Goal: Information Seeking & Learning: Learn about a topic

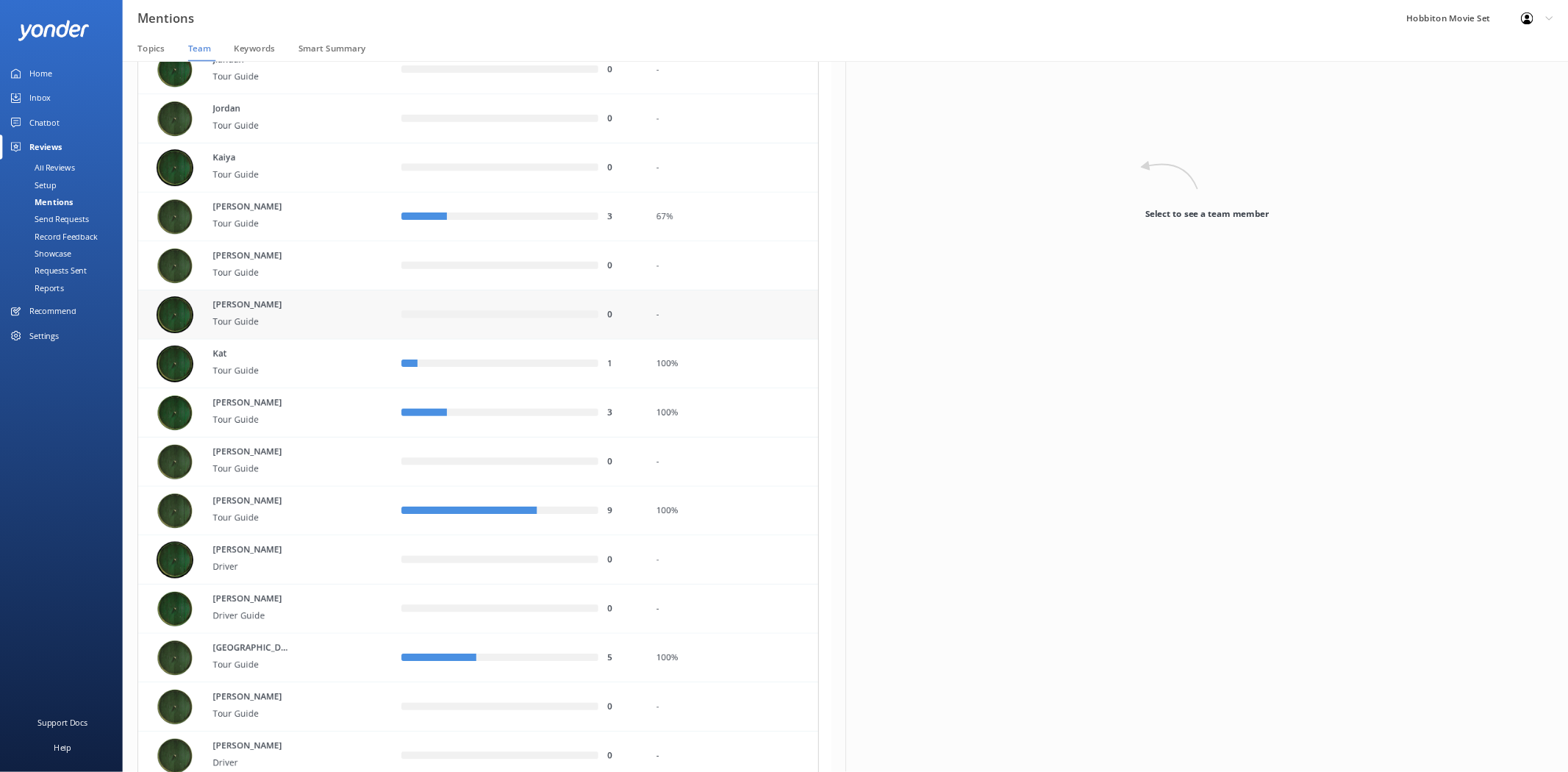
scroll to position [2517, 0]
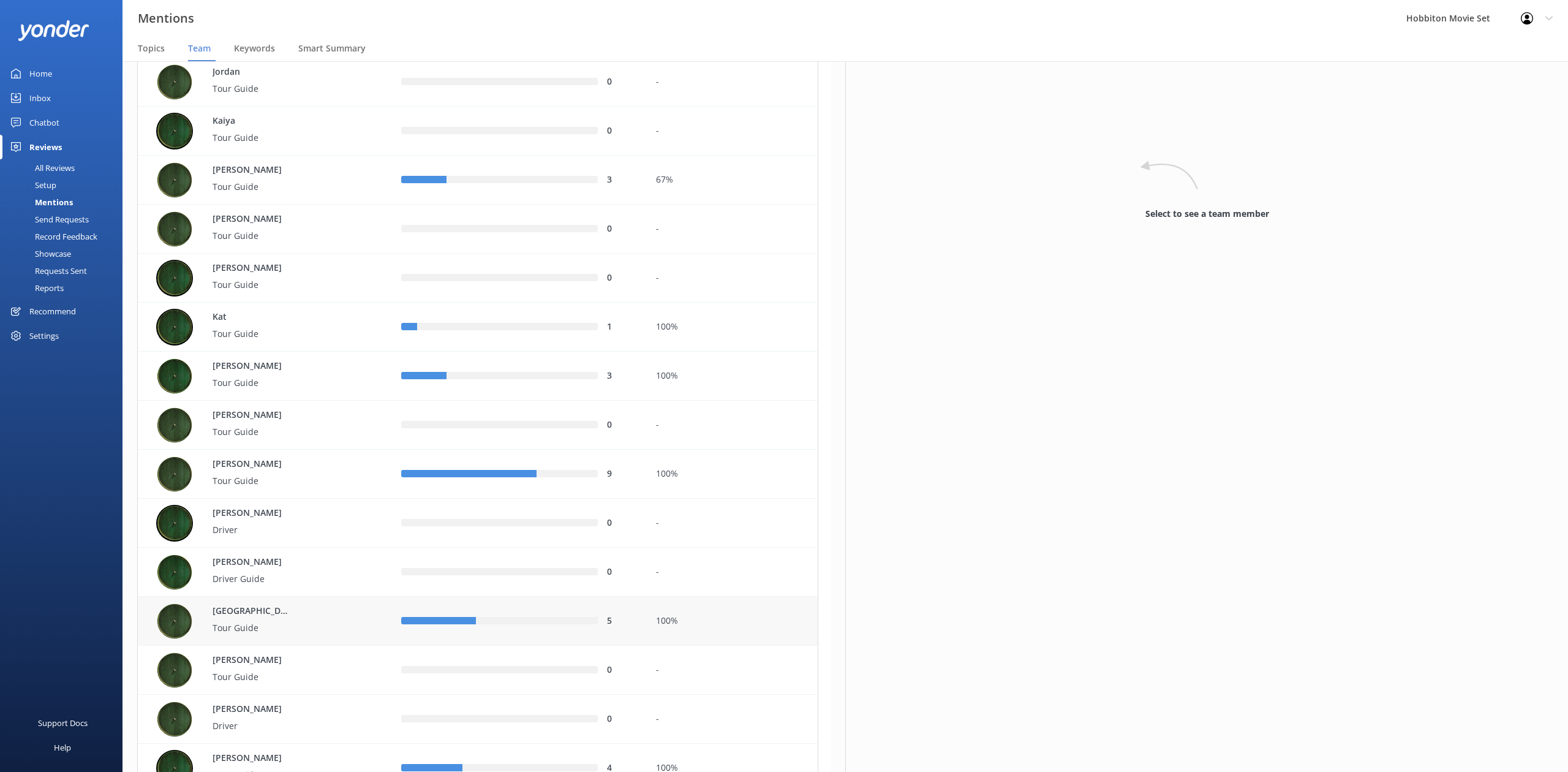
click at [369, 613] on div "Kingston Tour Guide" at bounding box center [269, 621] width 227 height 37
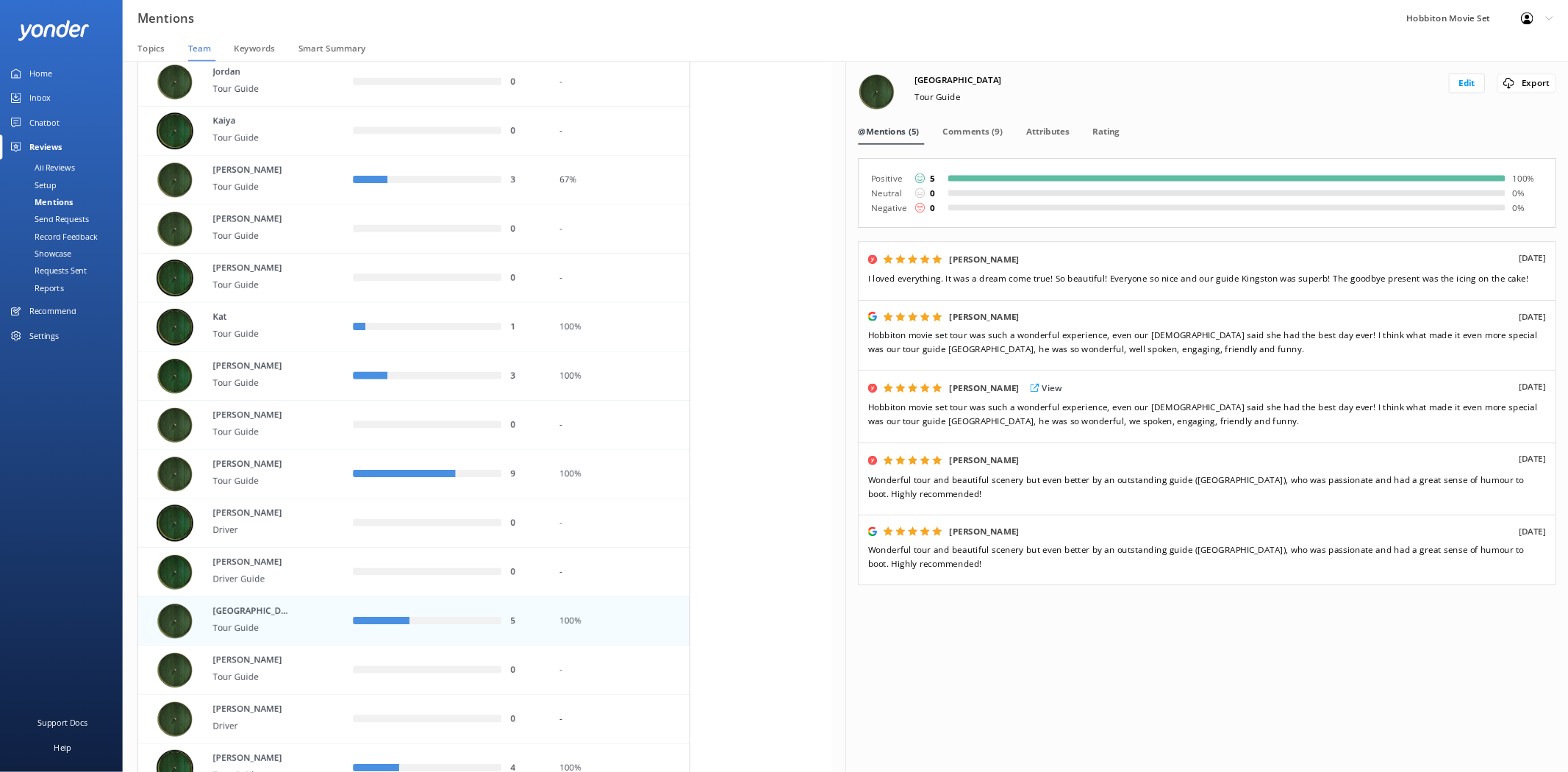
scroll to position [5320, 650]
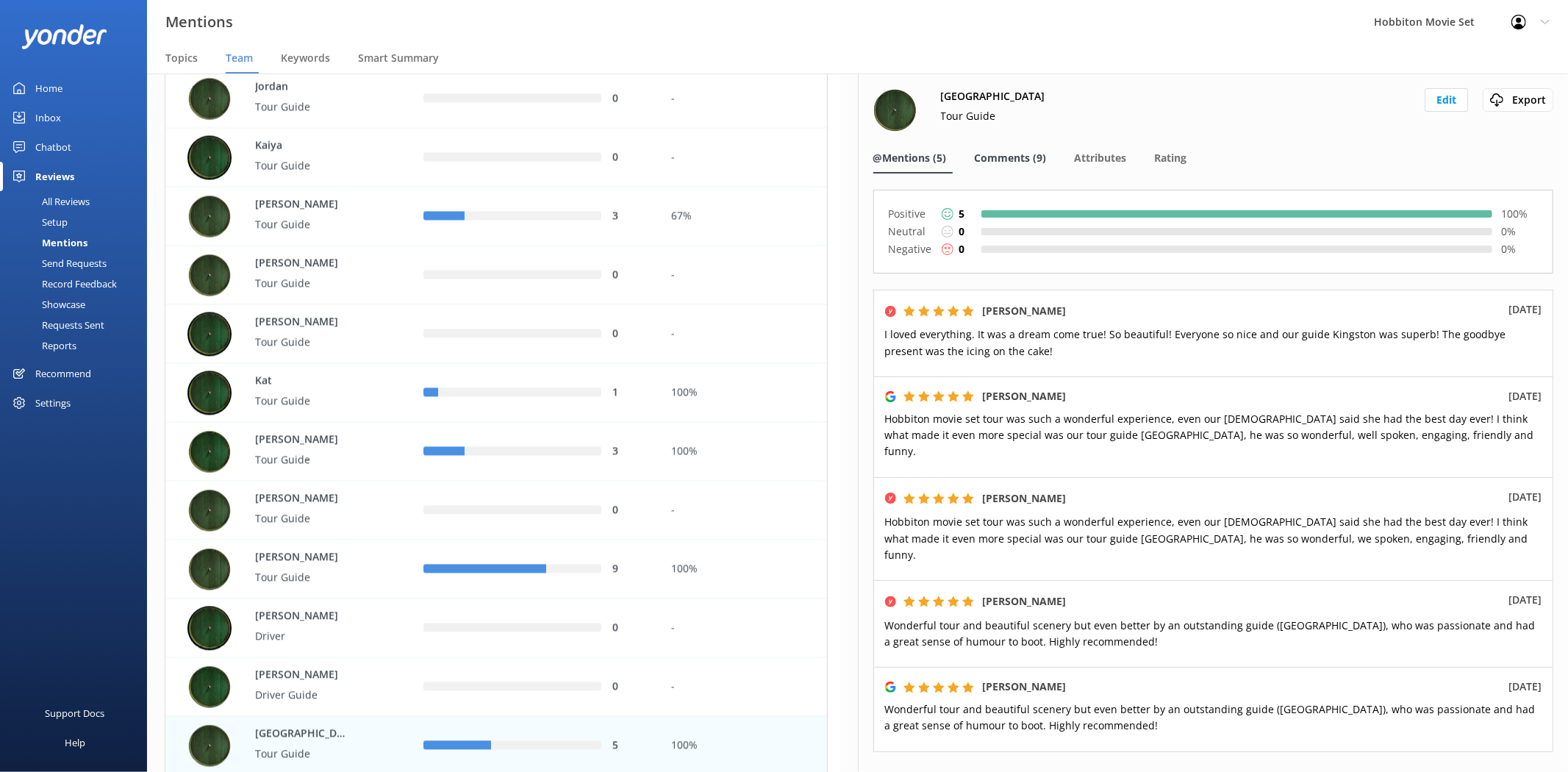
click at [1025, 151] on span "Comments (9)" at bounding box center [1011, 158] width 72 height 15
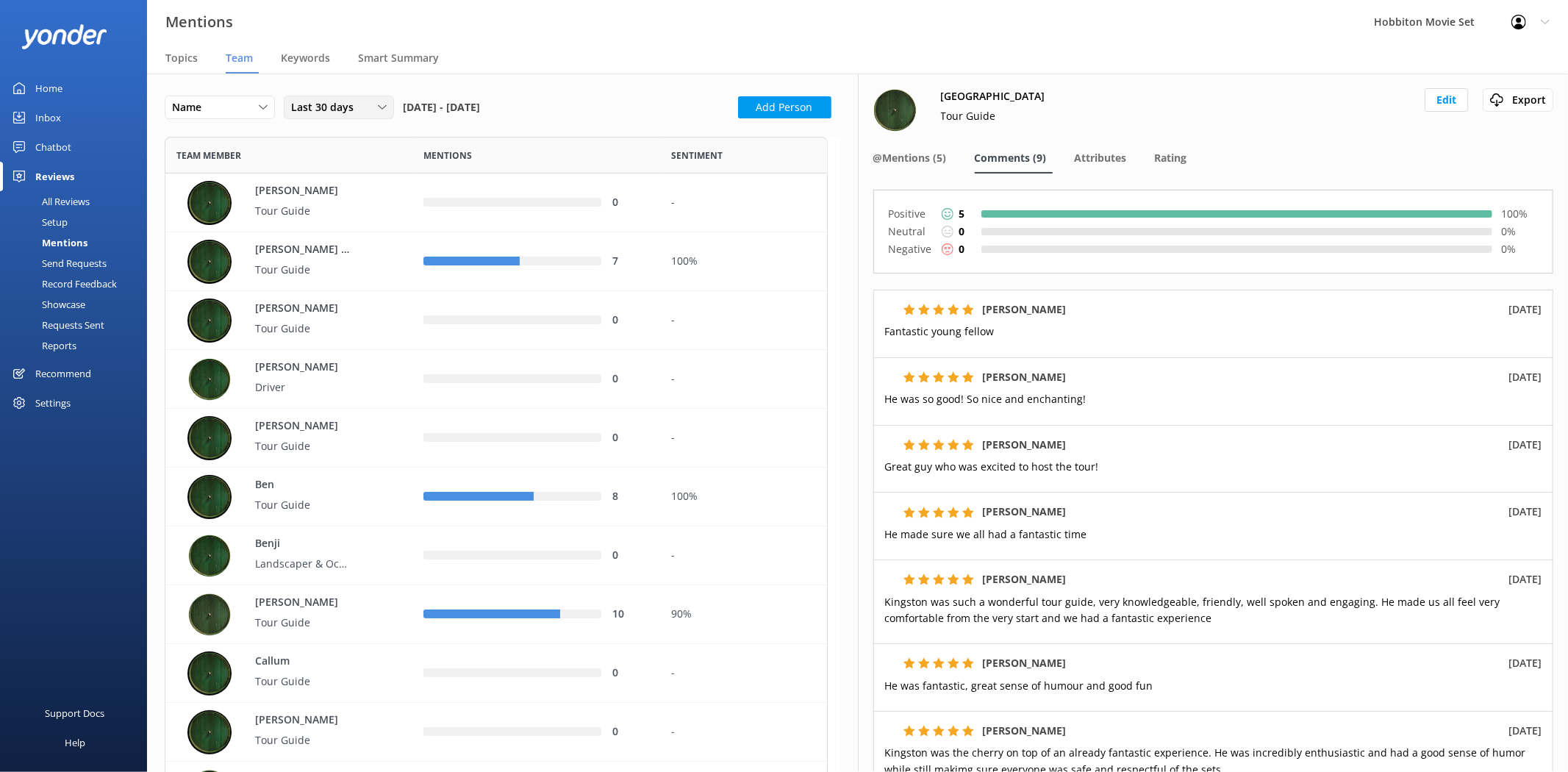
click at [348, 103] on span "Last 30 days" at bounding box center [326, 107] width 71 height 16
click at [1089, 152] on span "Attributes" at bounding box center [1101, 158] width 52 height 15
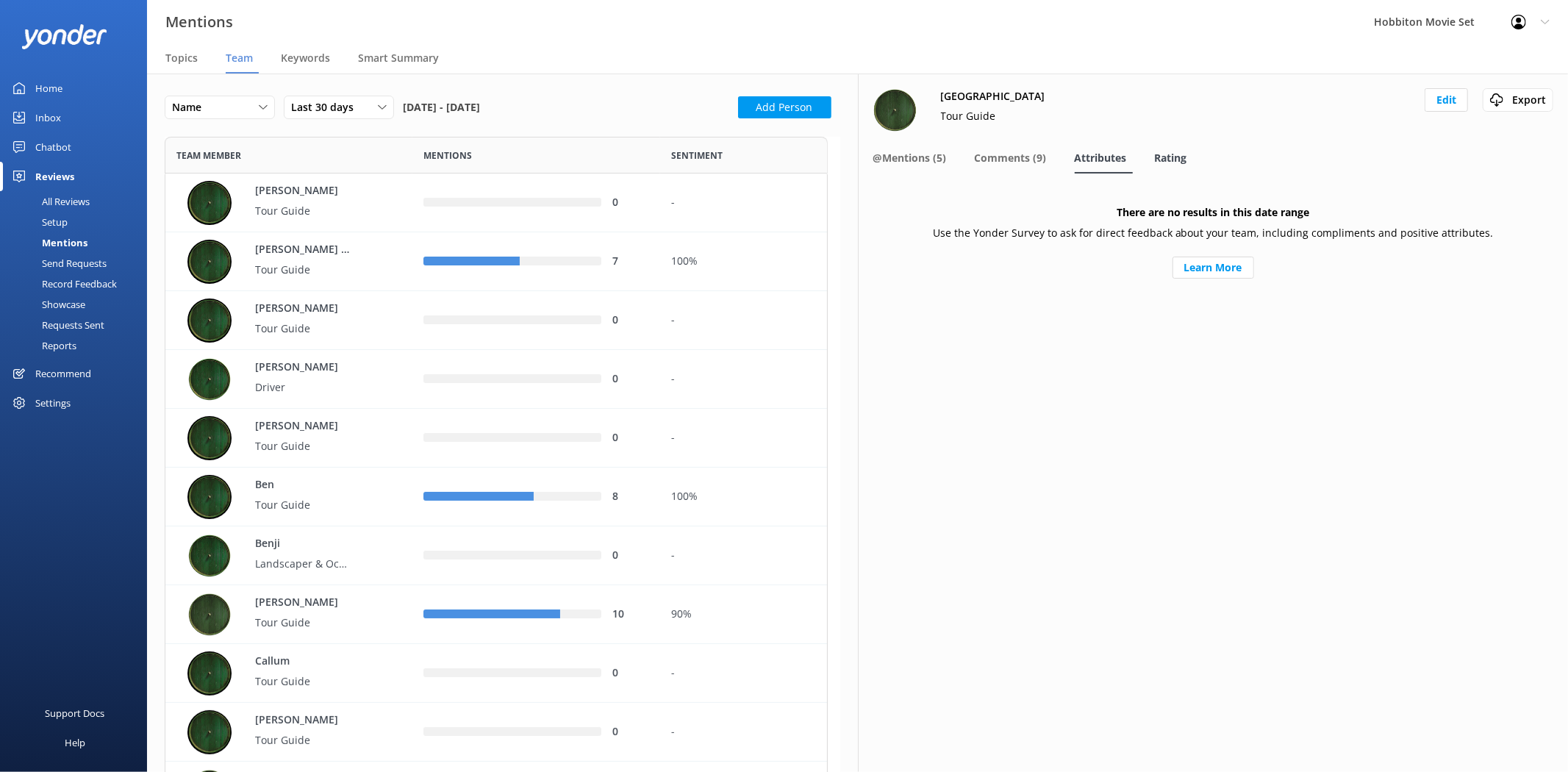
click at [1176, 160] on span "Rating" at bounding box center [1171, 158] width 33 height 15
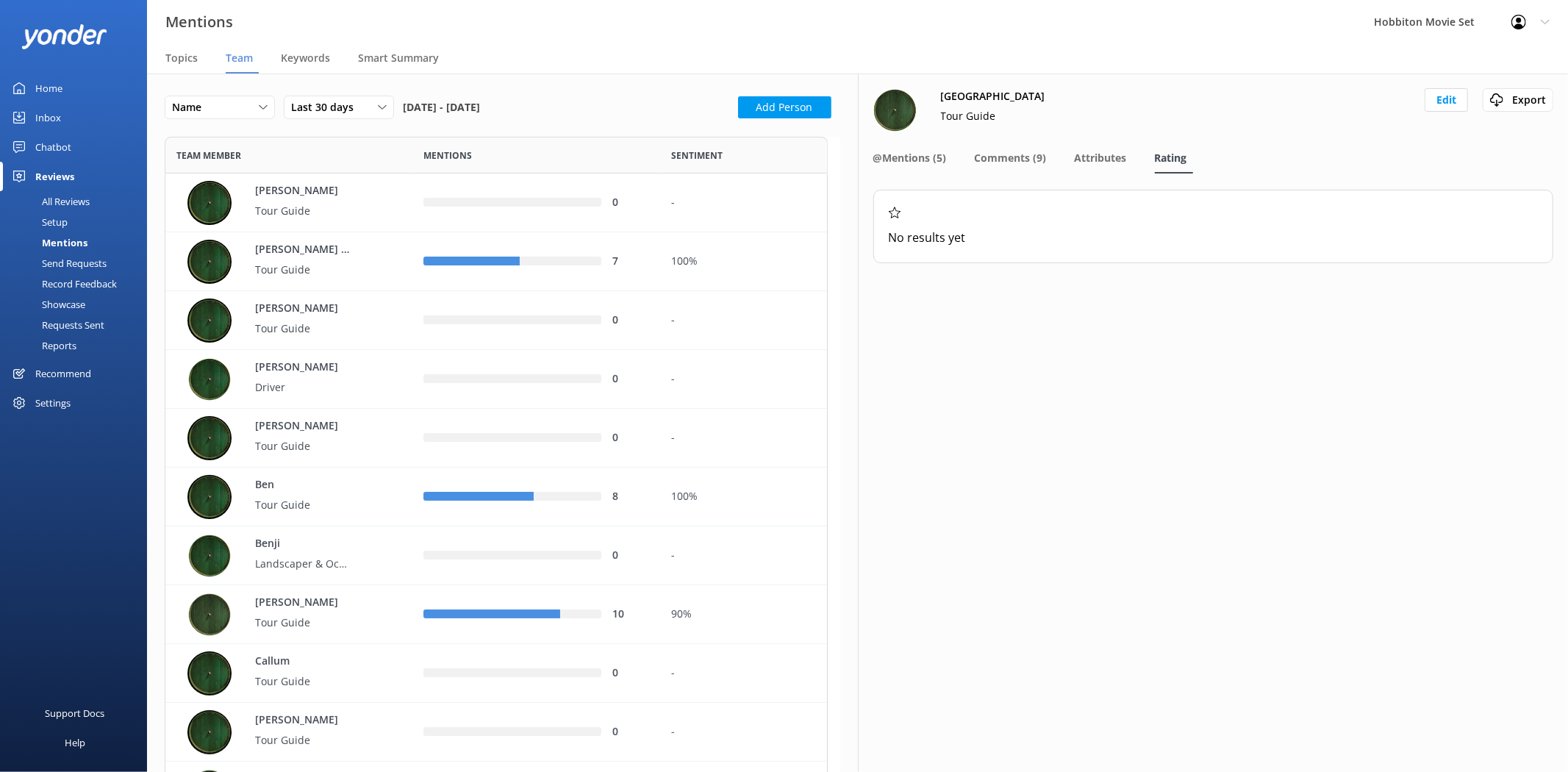
click at [1068, 150] on nav "@Mentions (5) Comments (9) Attributes Rating" at bounding box center [1214, 158] width 681 height 29
click at [1116, 158] on span "Attributes" at bounding box center [1101, 158] width 52 height 15
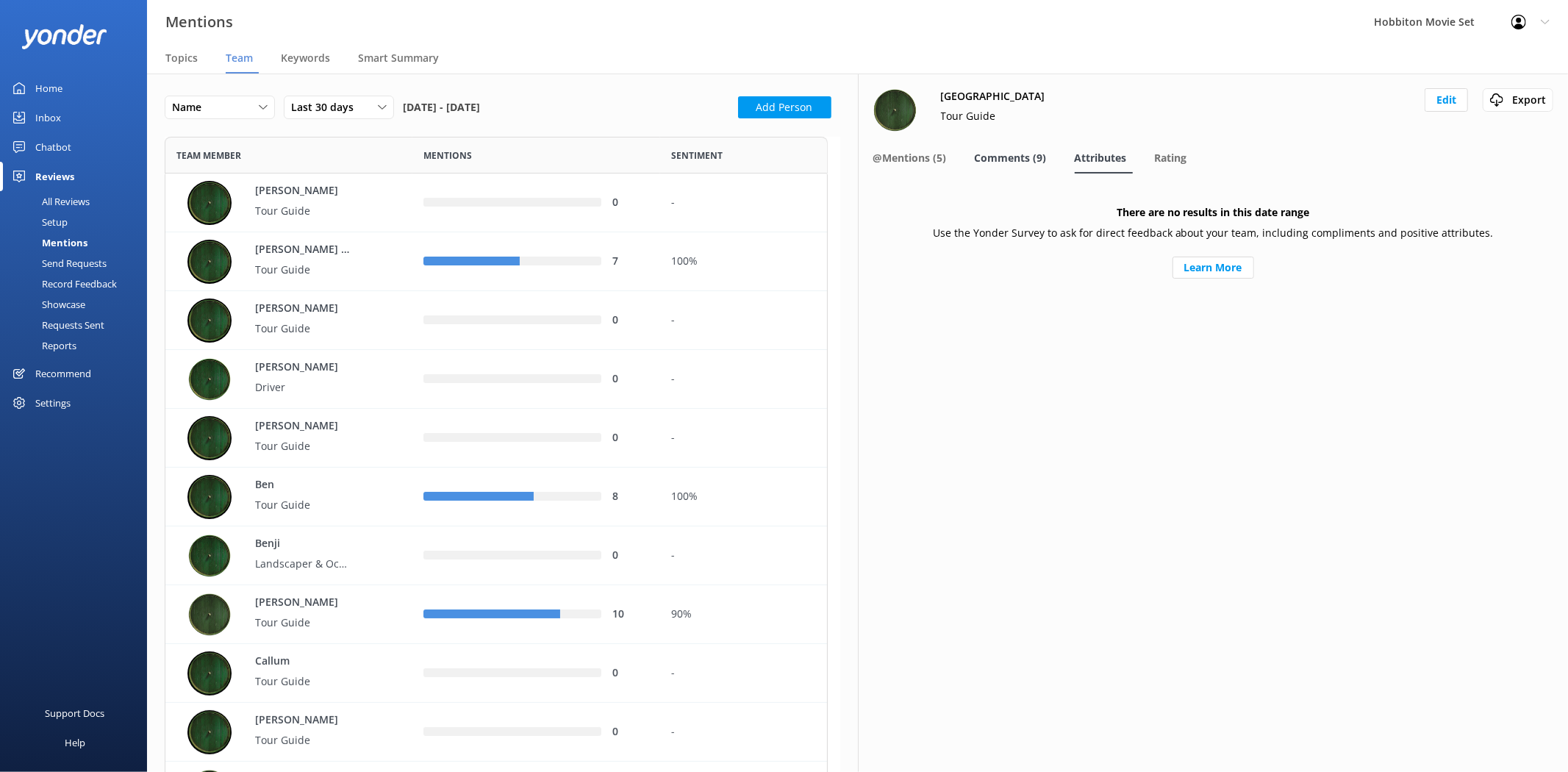
click at [1002, 156] on span "Comments (9)" at bounding box center [1011, 158] width 72 height 15
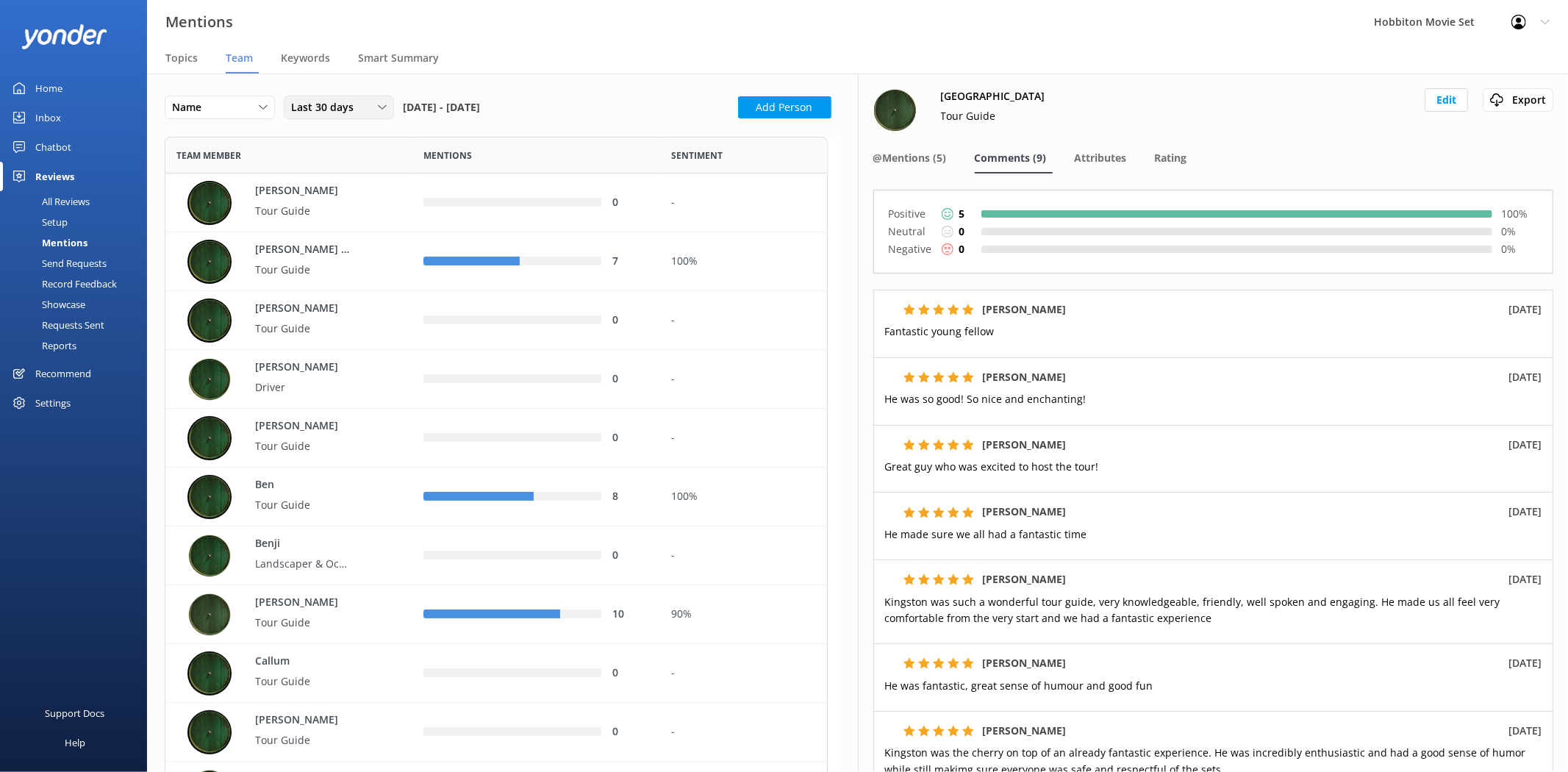
click at [353, 99] on span "Last 30 days" at bounding box center [326, 107] width 71 height 16
click at [333, 193] on div "Last 90 days" at bounding box center [318, 197] width 52 height 15
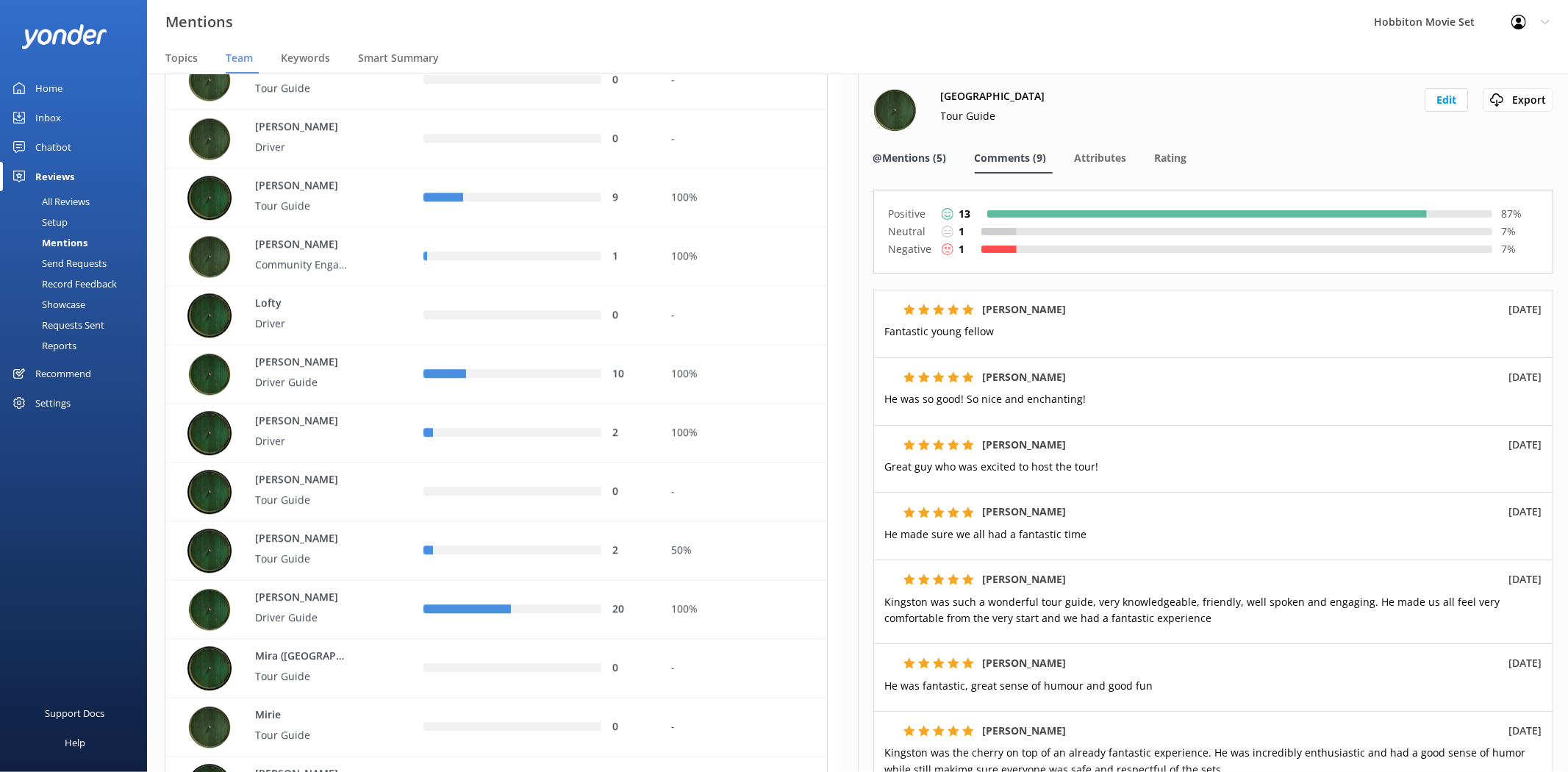
click at [934, 145] on div "@Mentions (5)" at bounding box center [913, 158] width 79 height 29
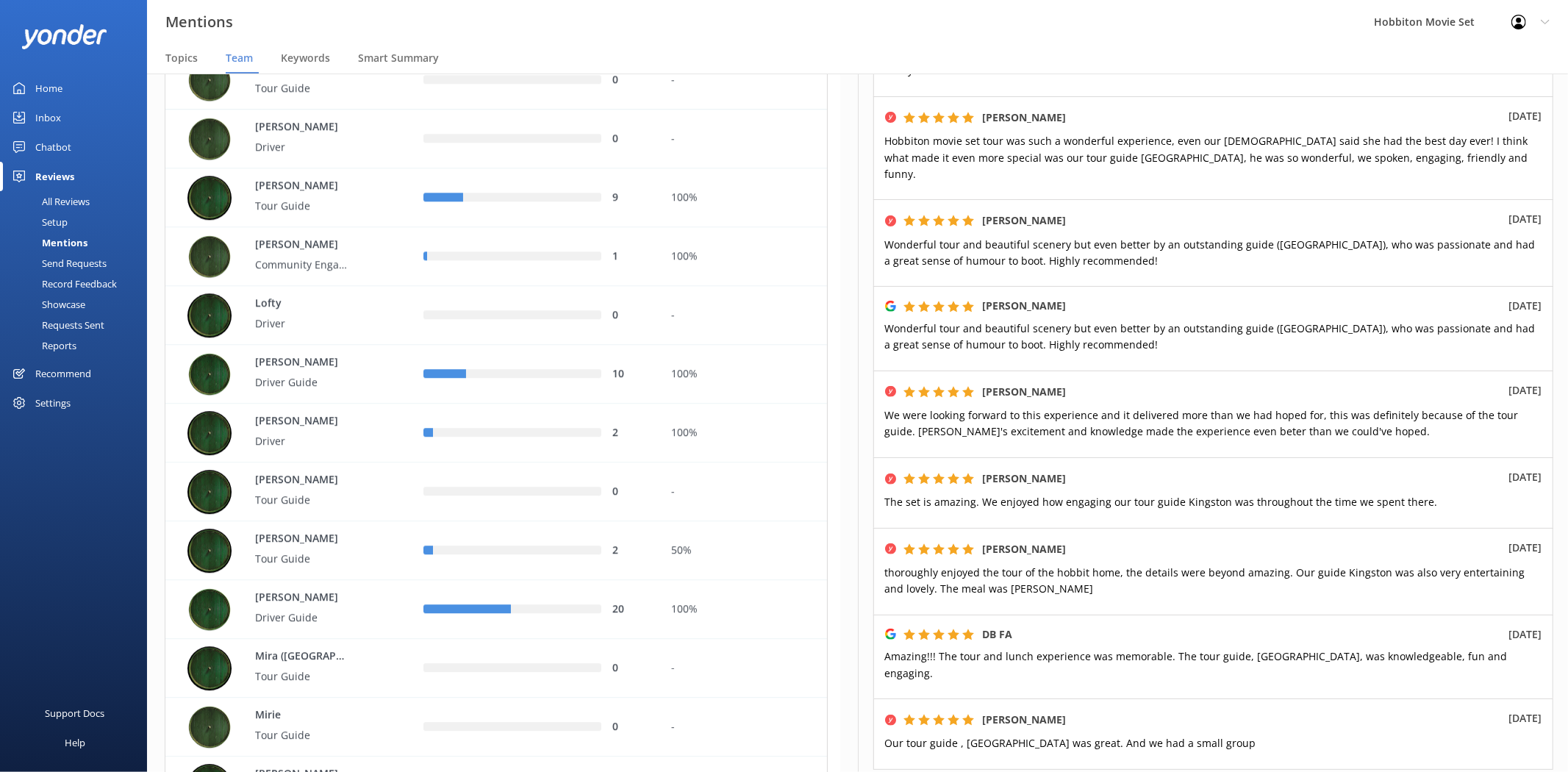
scroll to position [489, 0]
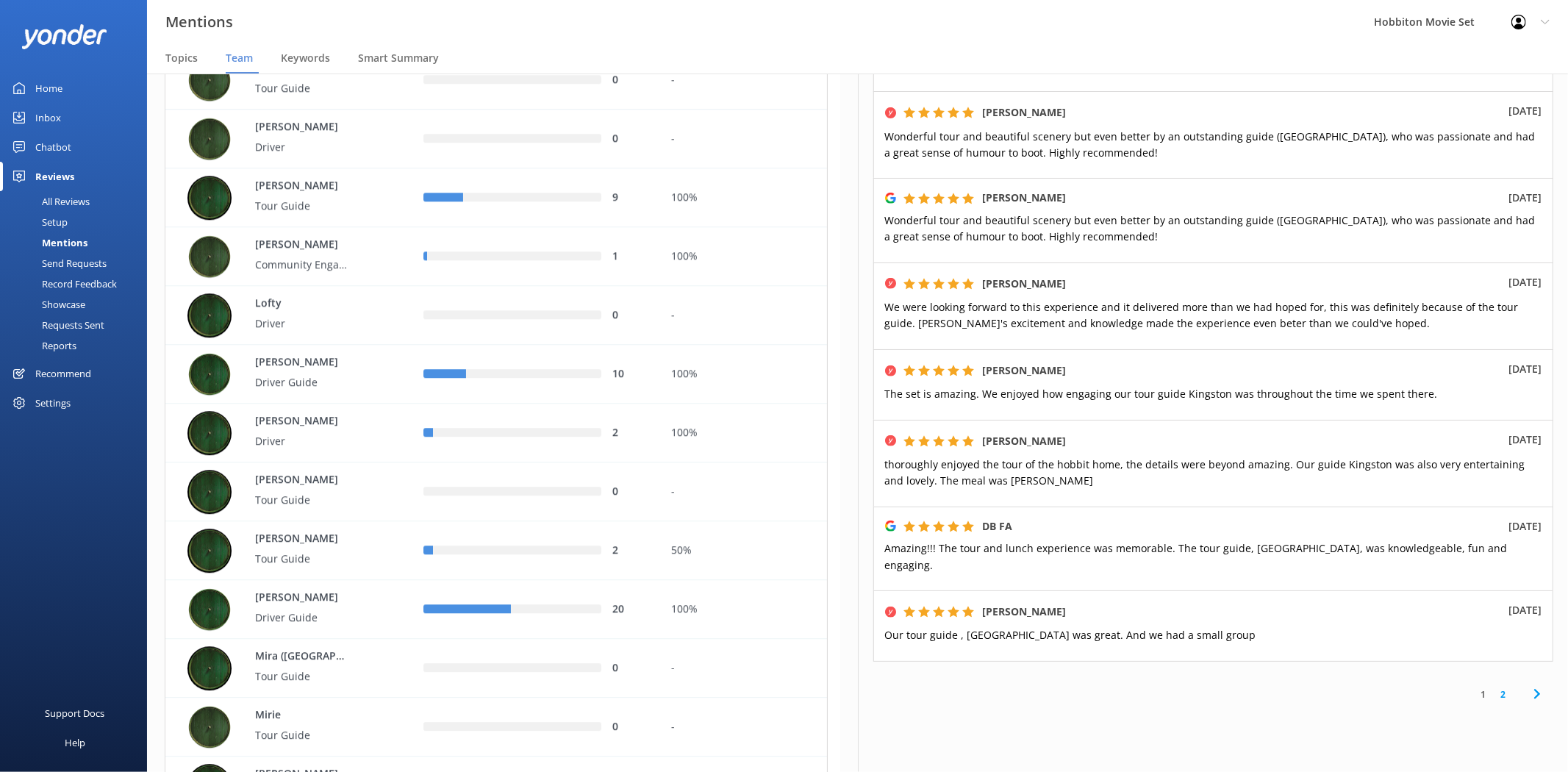
click at [1495, 687] on link "2" at bounding box center [1503, 695] width 20 height 14
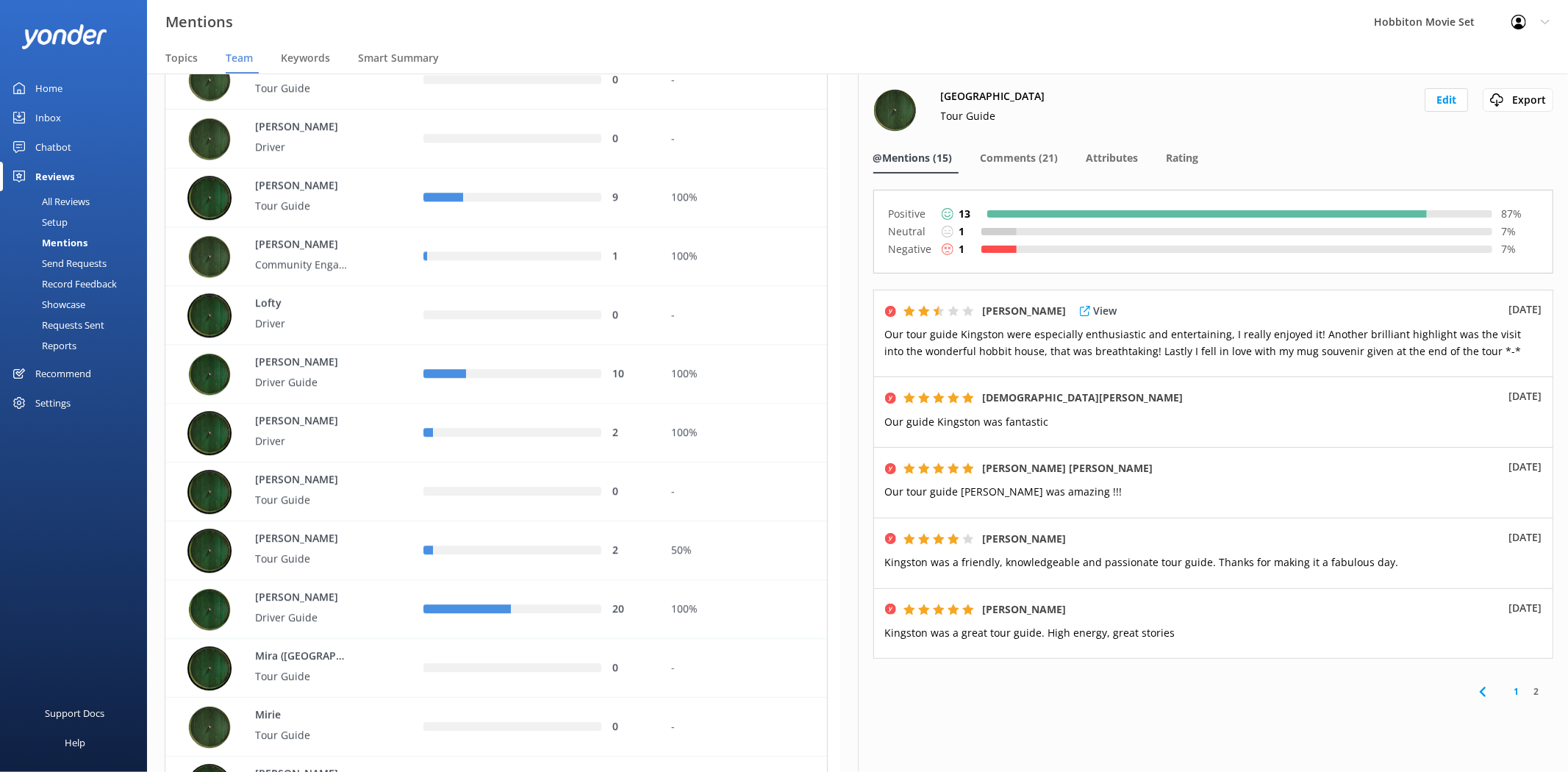
click at [1003, 333] on span "Our tour guide Kingston were especially enthusiastic and entertaining, I really…" at bounding box center [1204, 342] width 637 height 30
click at [1077, 341] on span "Our tour guide Kingston were especially enthusiastic and entertaining, I really…" at bounding box center [1204, 342] width 637 height 30
click at [1296, 351] on span "Our tour guide Kingston were especially enthusiastic and entertaining, I really…" at bounding box center [1204, 342] width 637 height 30
click at [1103, 311] on p "View" at bounding box center [1105, 311] width 24 height 16
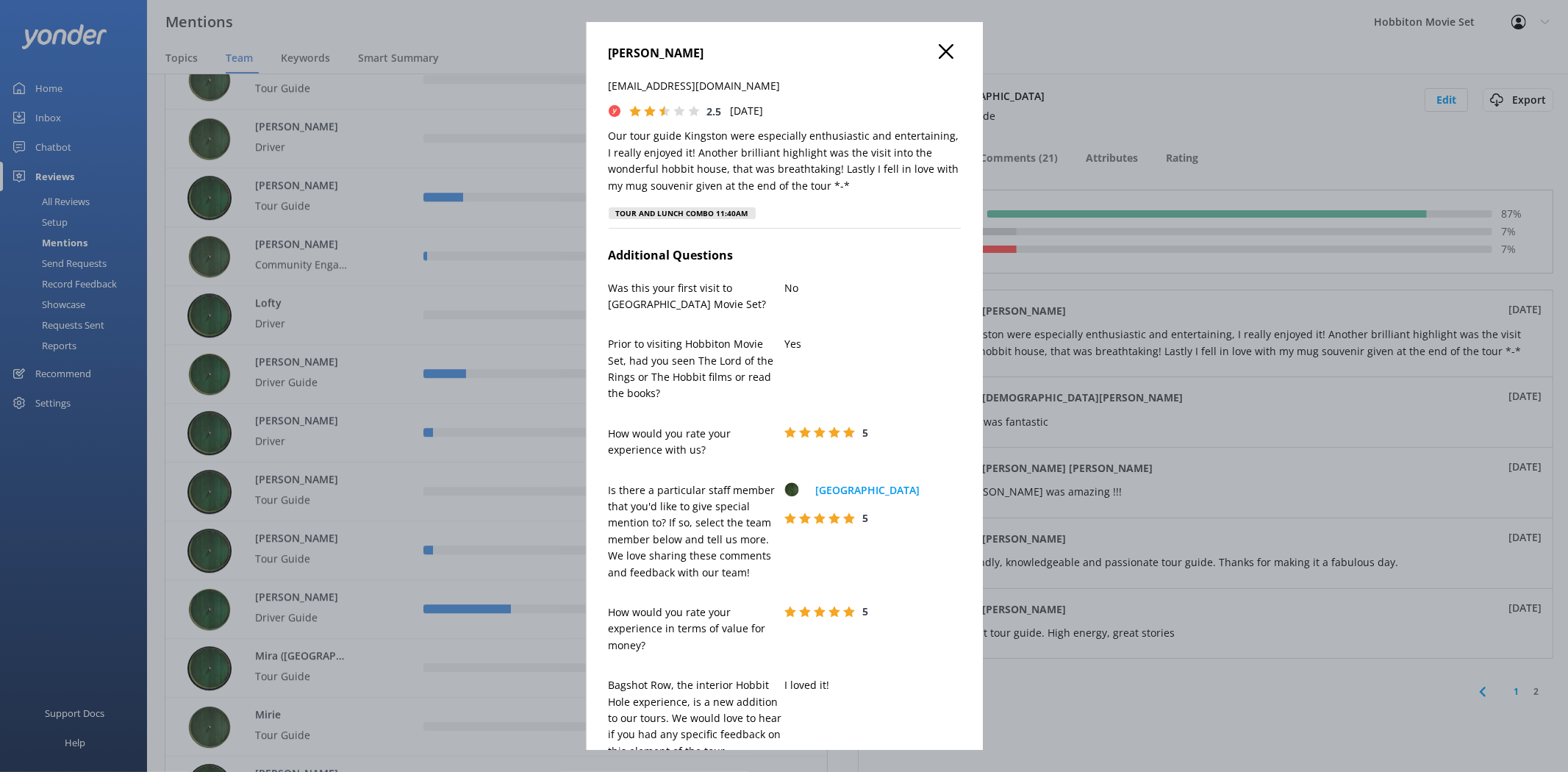
scroll to position [673, 0]
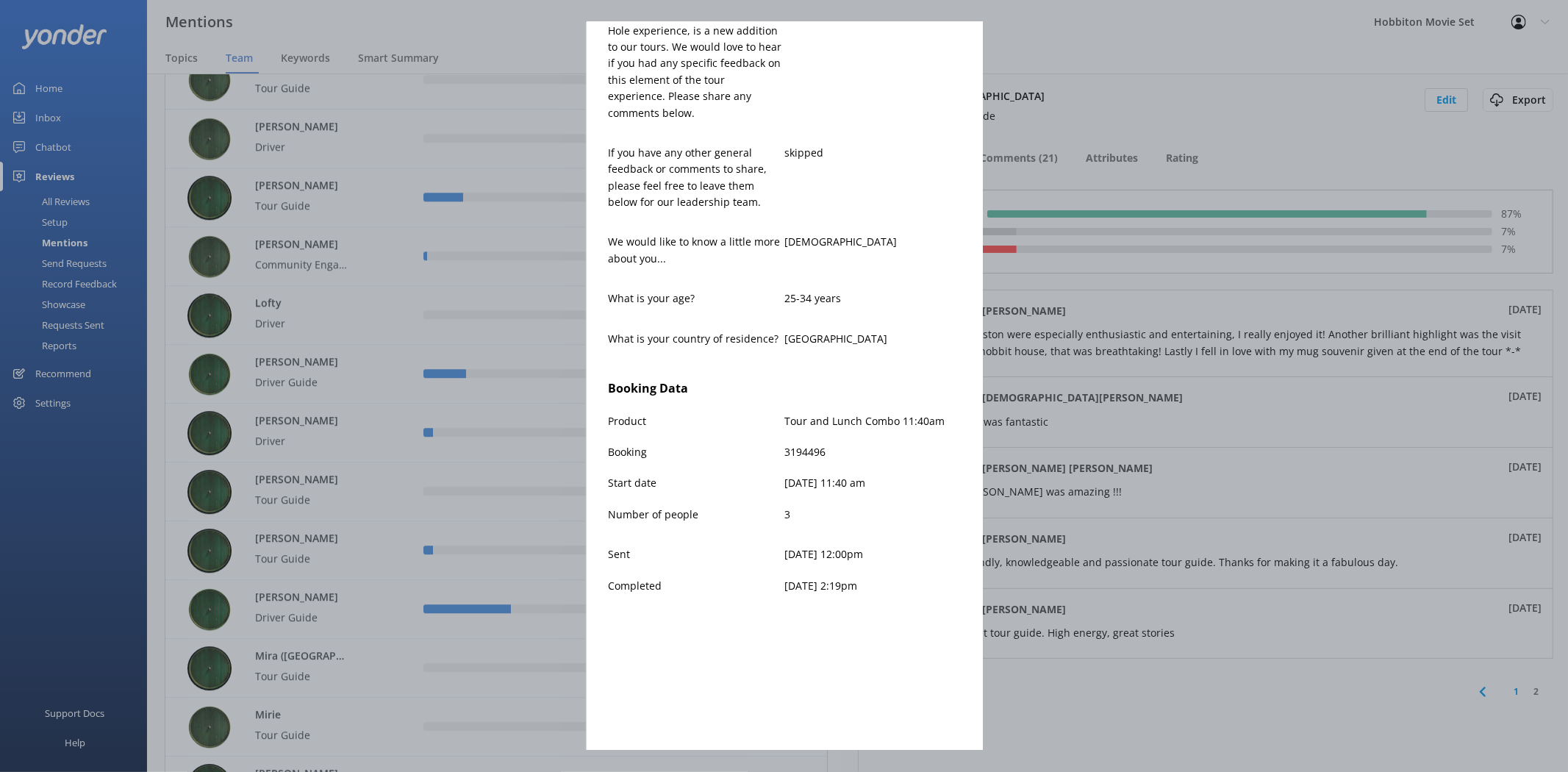
click at [1258, 283] on div "[PERSON_NAME] [PERSON_NAME][EMAIL_ADDRESS][DOMAIN_NAME] 2.5 [DATE] Our tour gui…" at bounding box center [784, 386] width 1568 height 772
click at [1226, 306] on div "[PERSON_NAME] [PERSON_NAME][EMAIL_ADDRESS][DOMAIN_NAME] 2.5 [DATE] Our tour gui…" at bounding box center [784, 386] width 1568 height 772
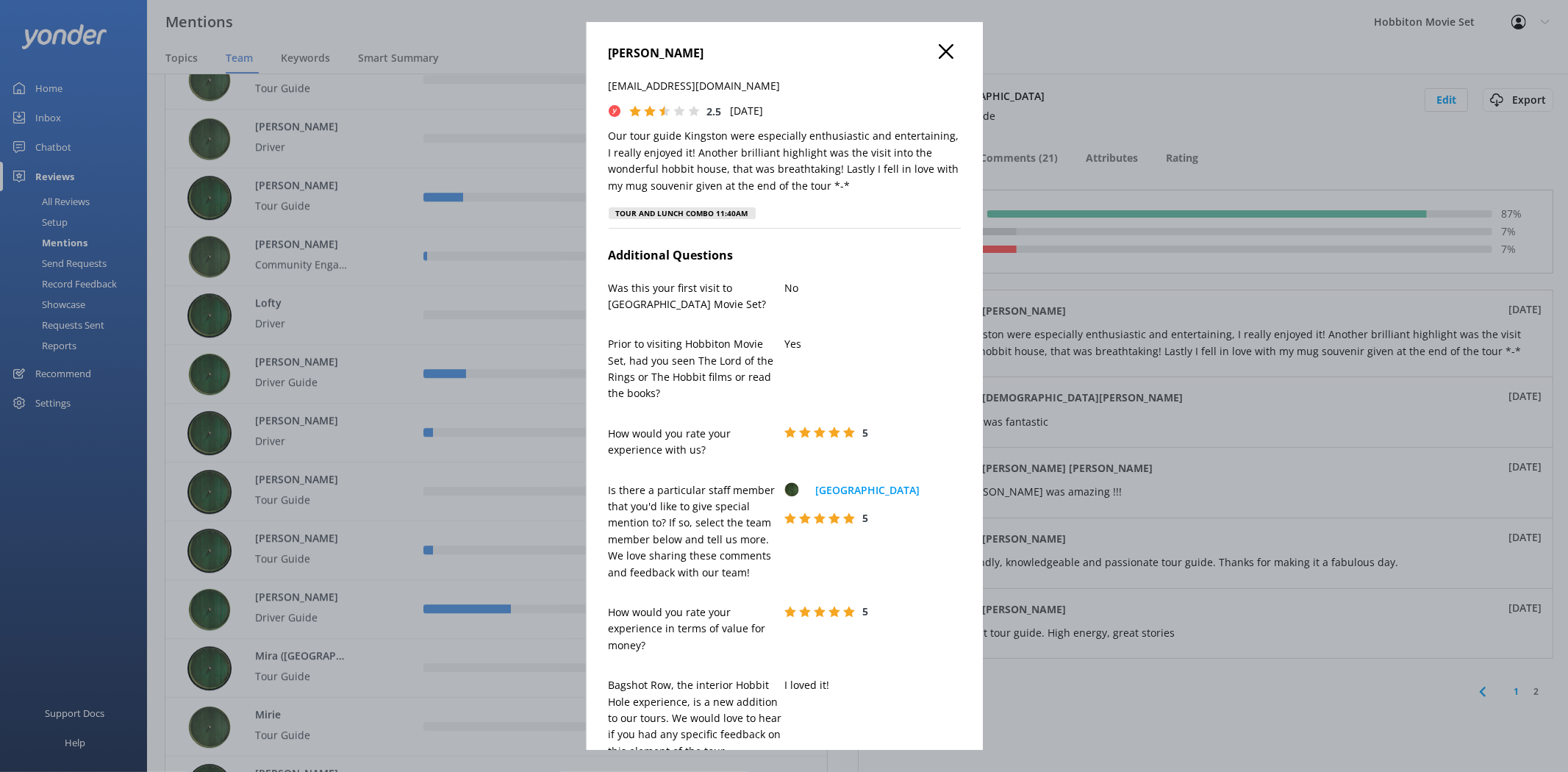
click at [939, 55] on icon at bounding box center [946, 51] width 15 height 15
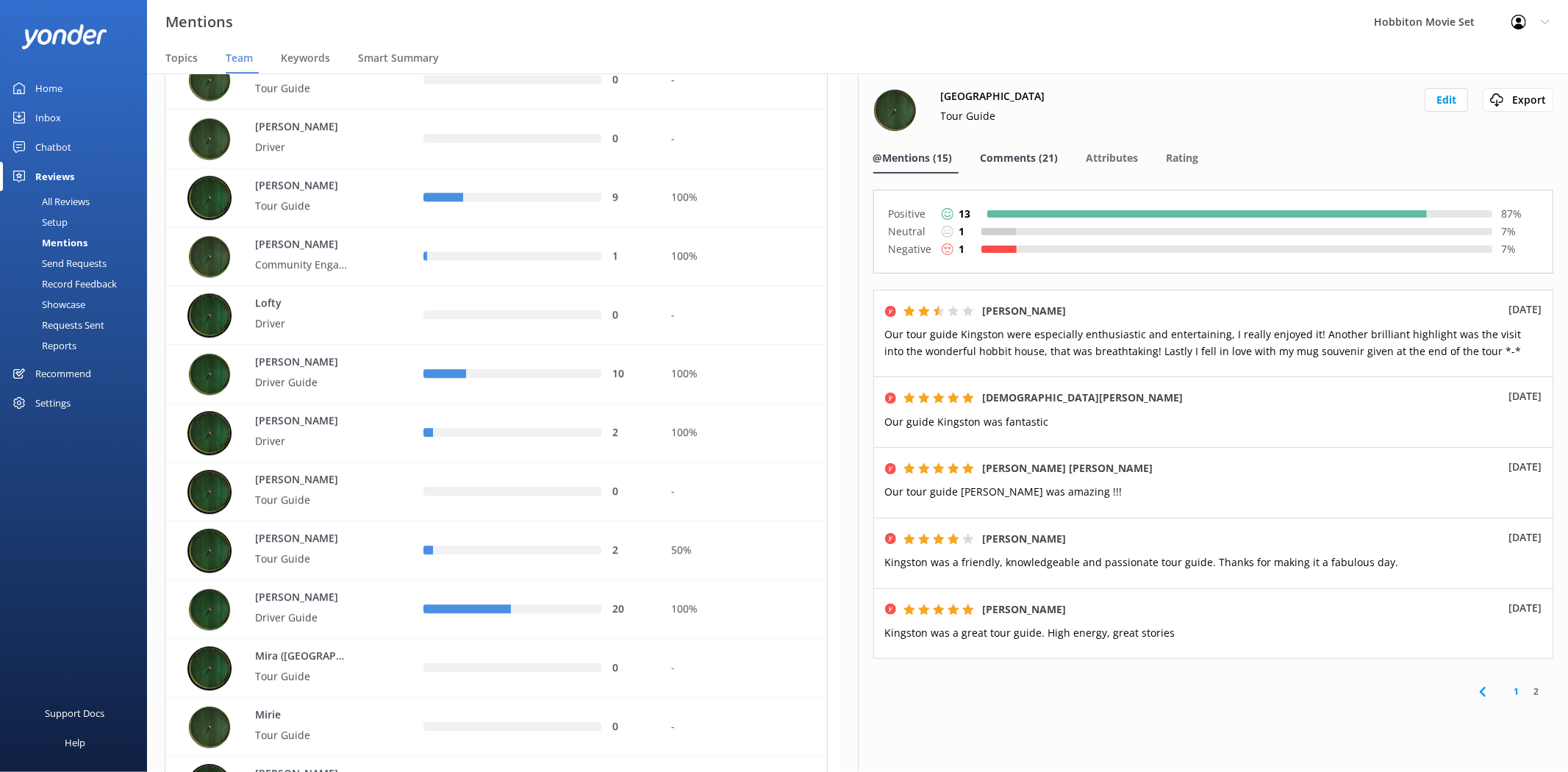
click at [1034, 145] on div "Comments (21)" at bounding box center [1022, 158] width 84 height 29
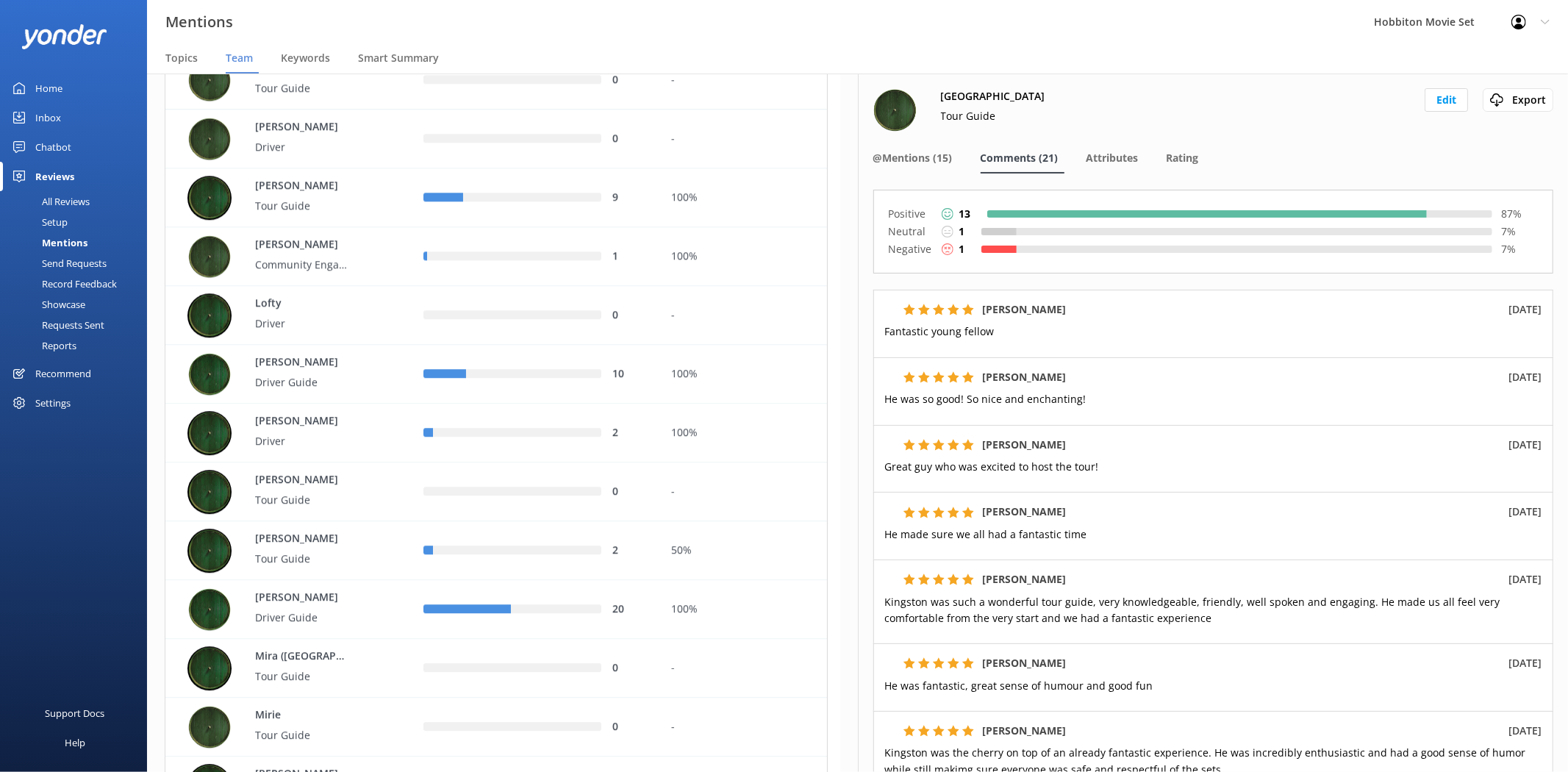
scroll to position [381, 0]
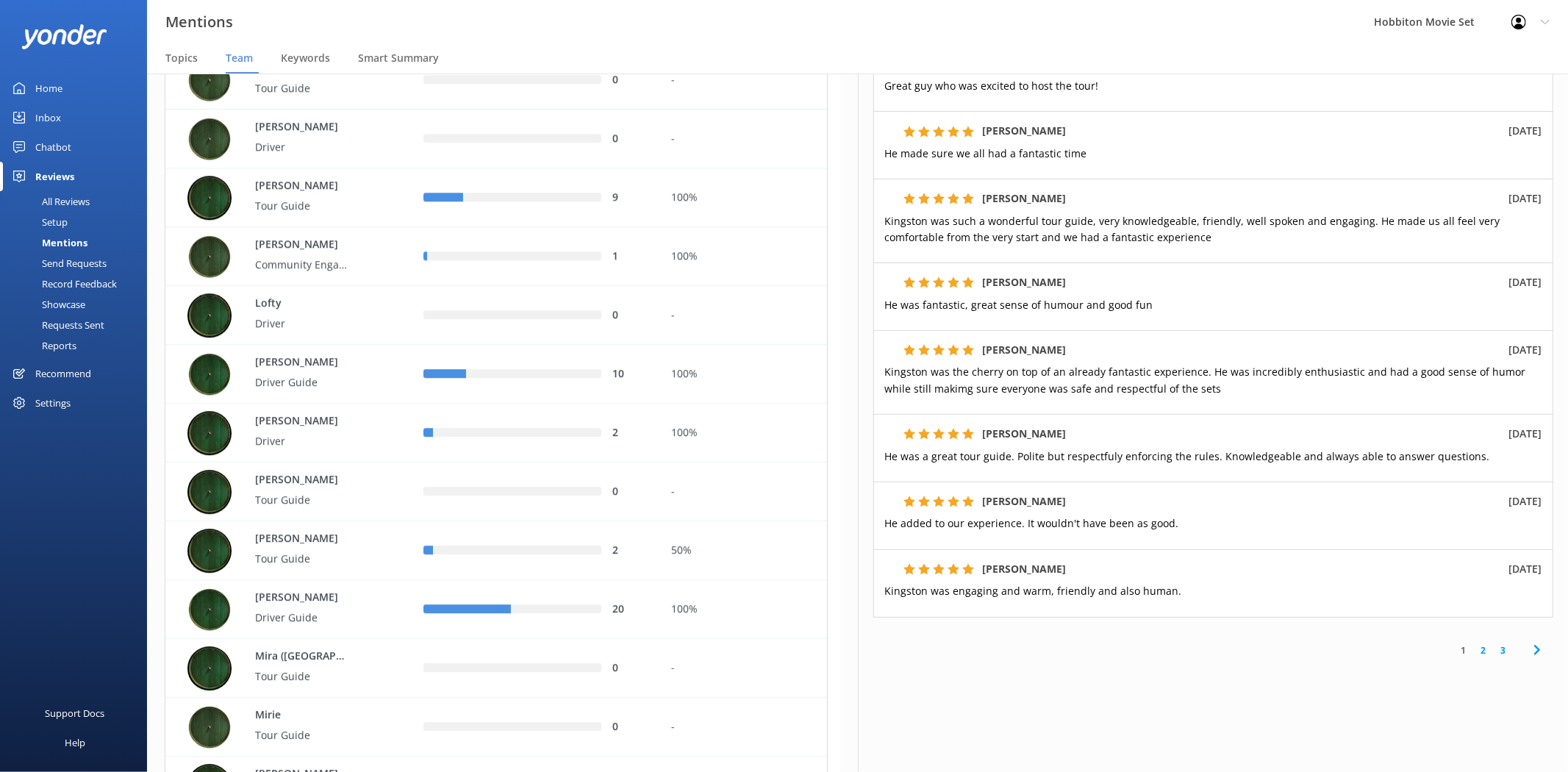
click at [1473, 651] on link "2" at bounding box center [1483, 651] width 20 height 14
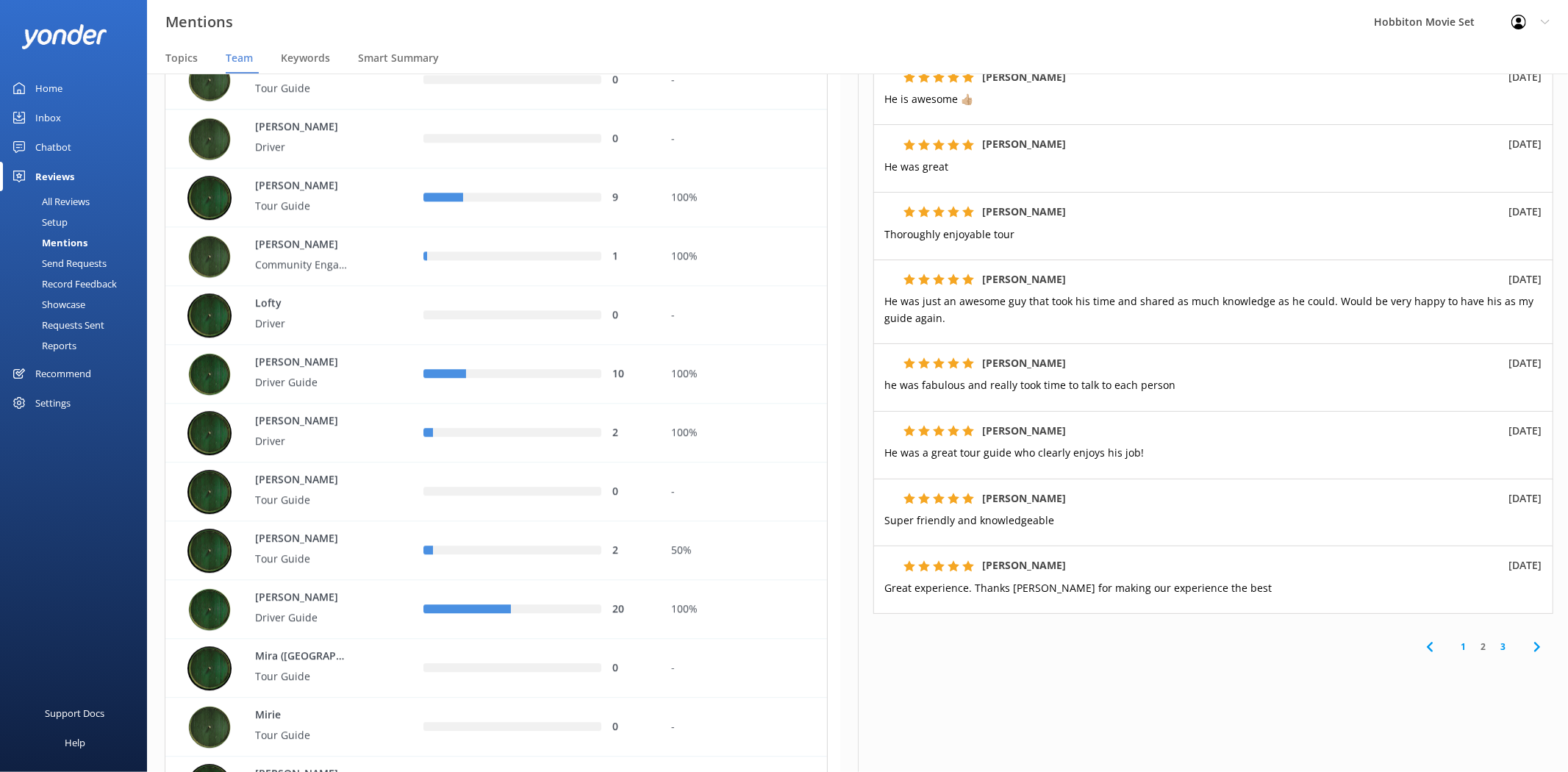
scroll to position [370, 0]
click at [1493, 645] on link "3" at bounding box center [1503, 645] width 20 height 14
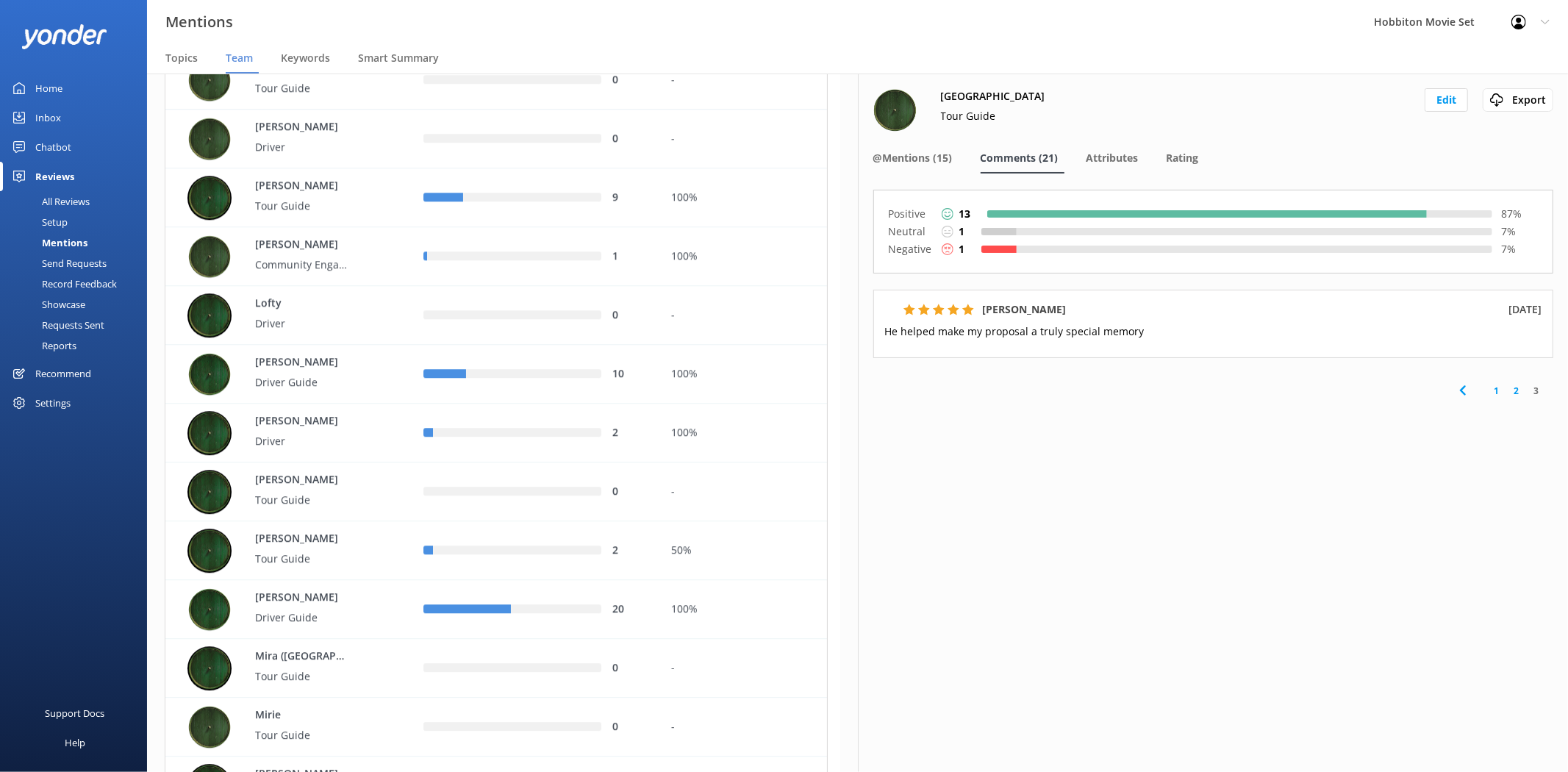
click at [1491, 386] on link "1" at bounding box center [1496, 391] width 20 height 14
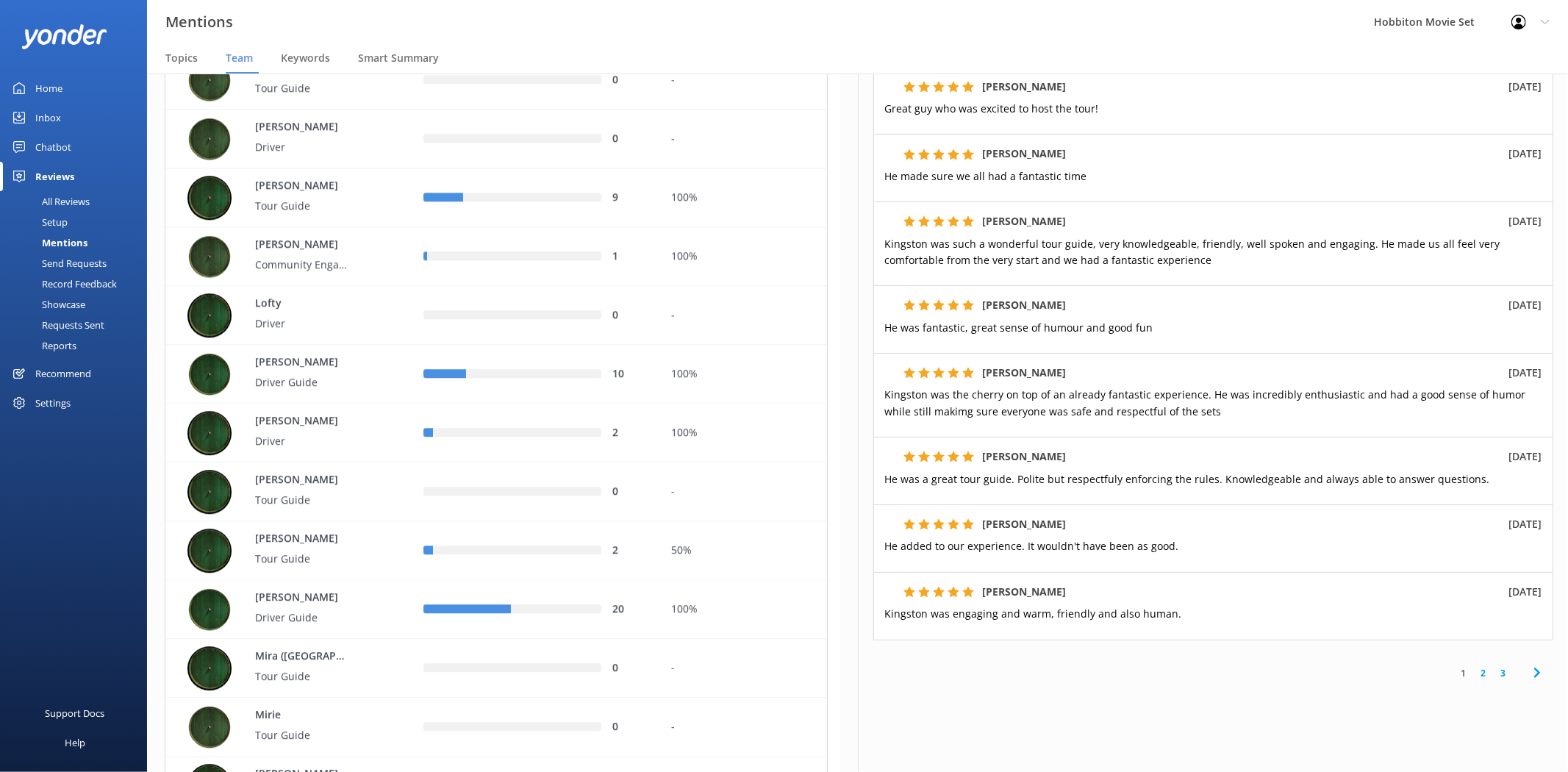
scroll to position [386, 0]
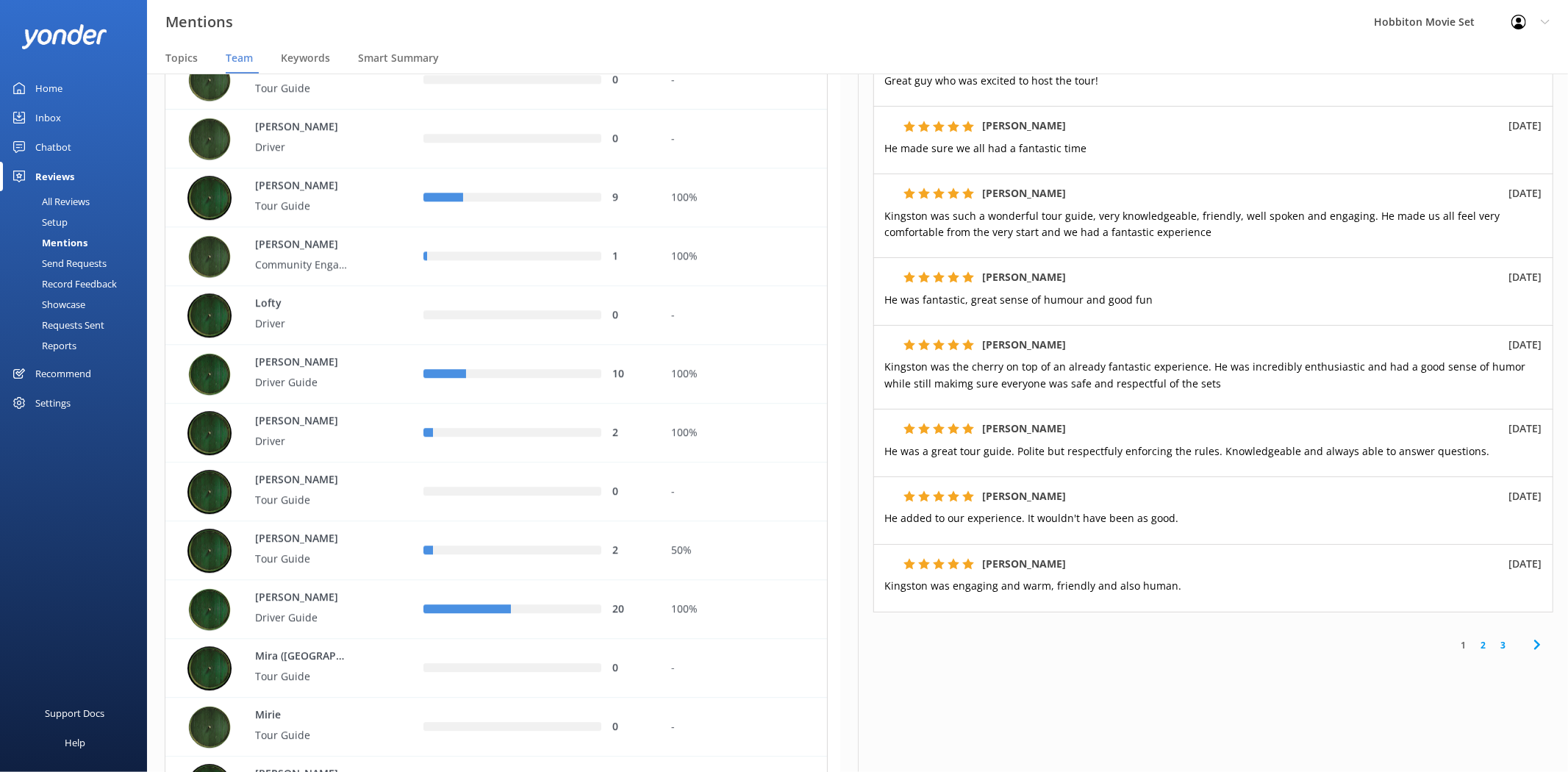
click at [1493, 651] on link "3" at bounding box center [1503, 645] width 20 height 14
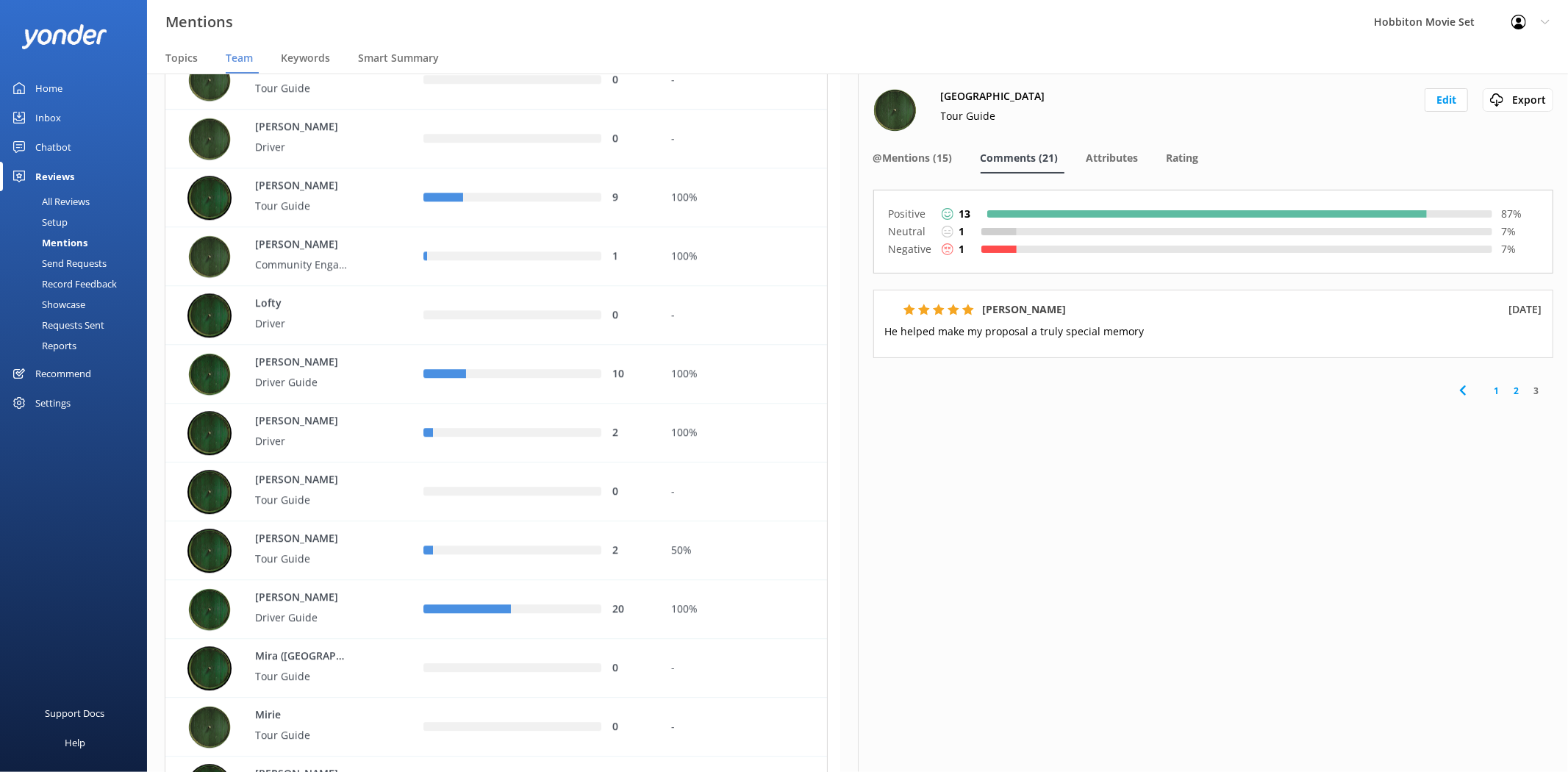
click at [1519, 392] on link "2" at bounding box center [1516, 391] width 20 height 14
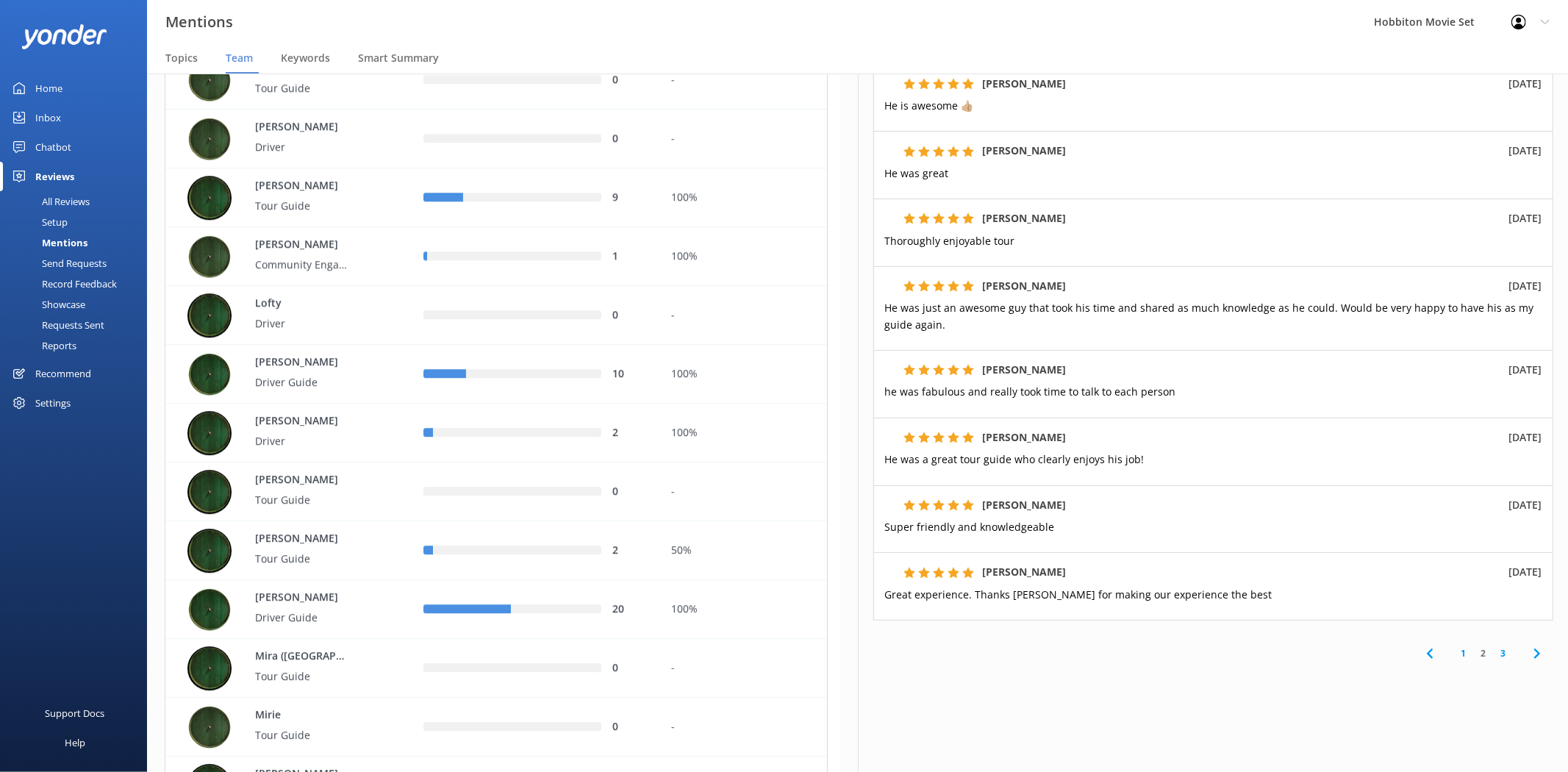
scroll to position [370, 0]
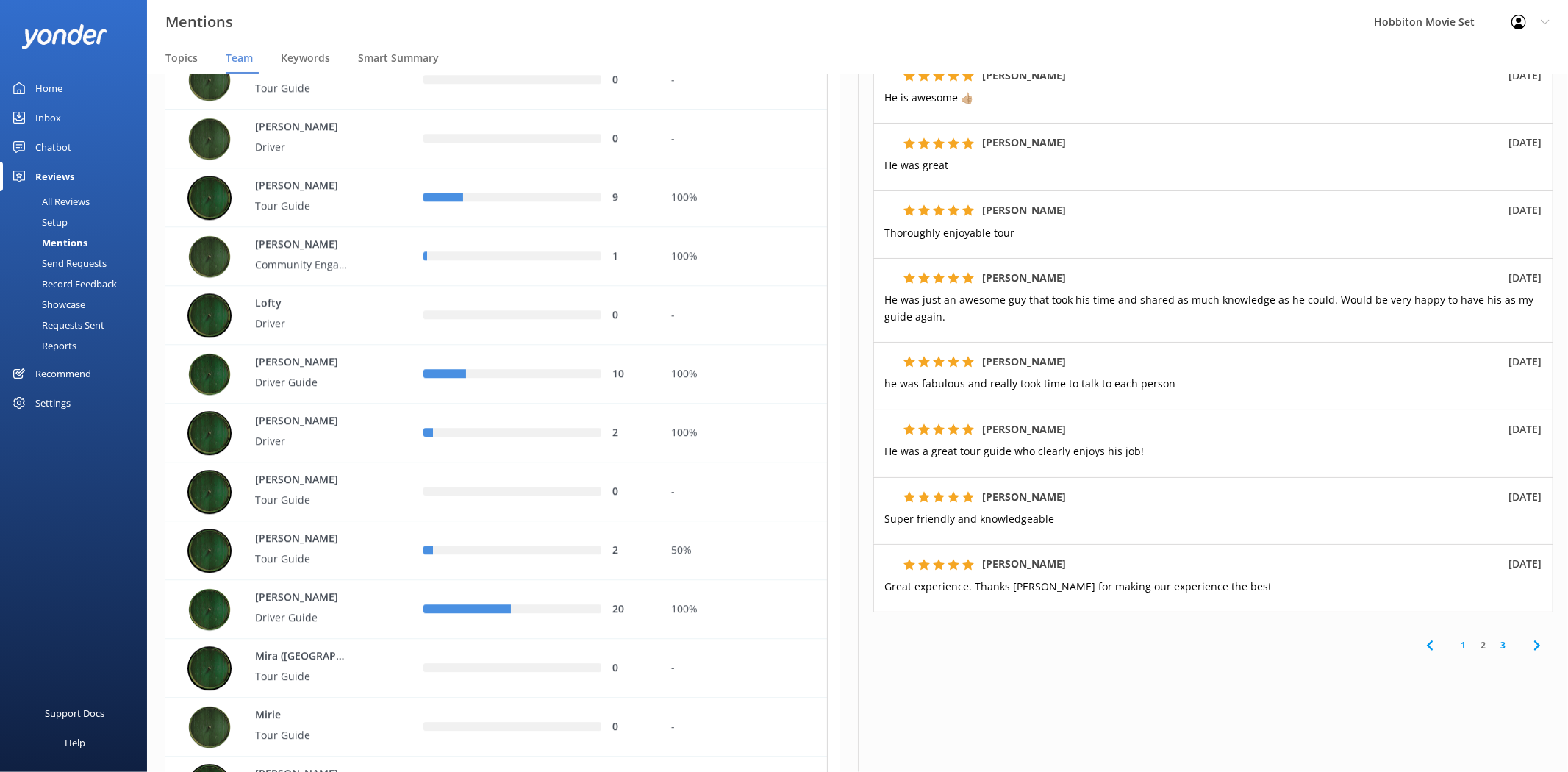
click at [1454, 646] on link "1" at bounding box center [1463, 645] width 20 height 14
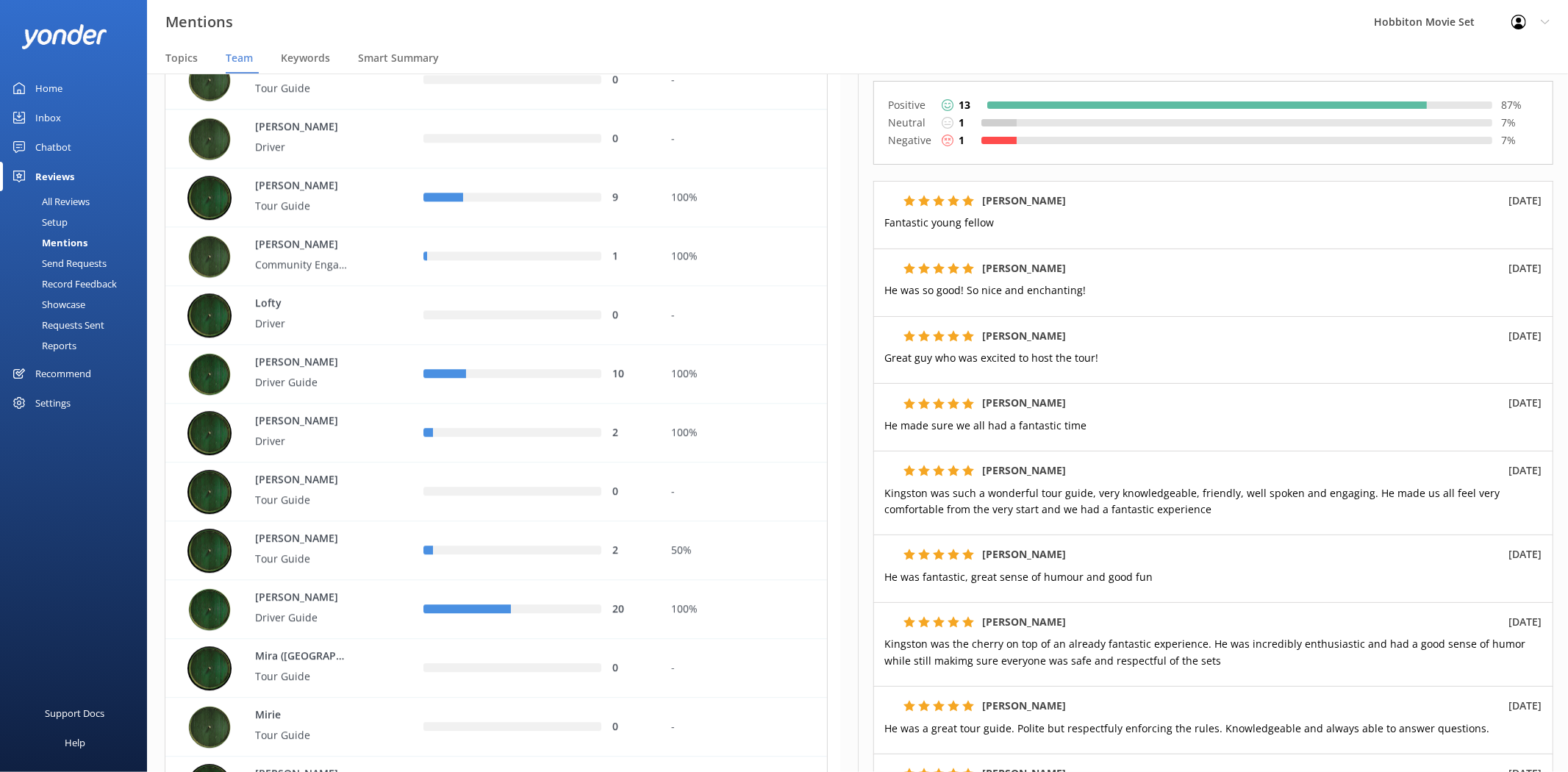
scroll to position [4, 0]
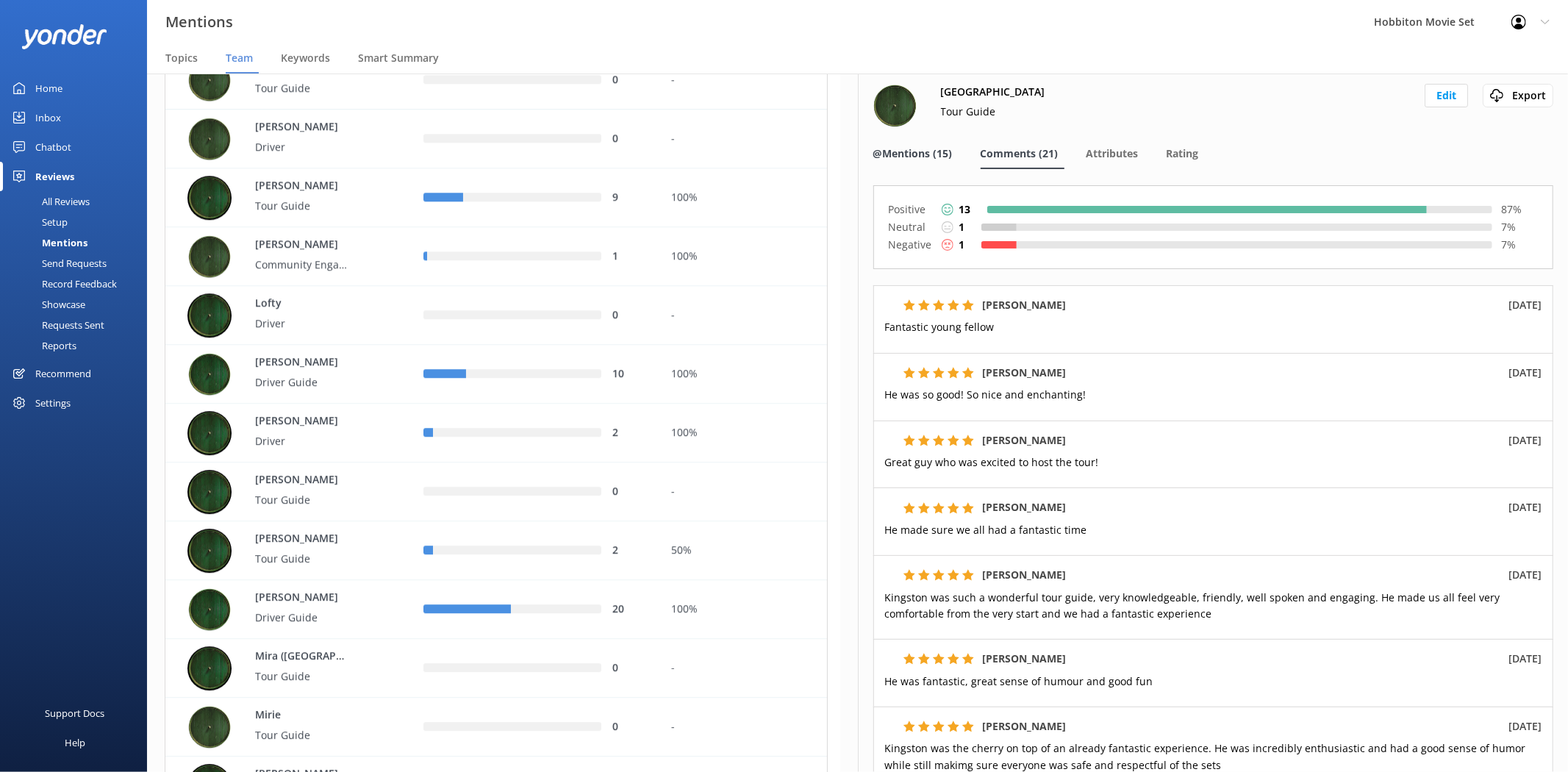
click at [936, 150] on span "@Mentions (15)" at bounding box center [913, 153] width 79 height 15
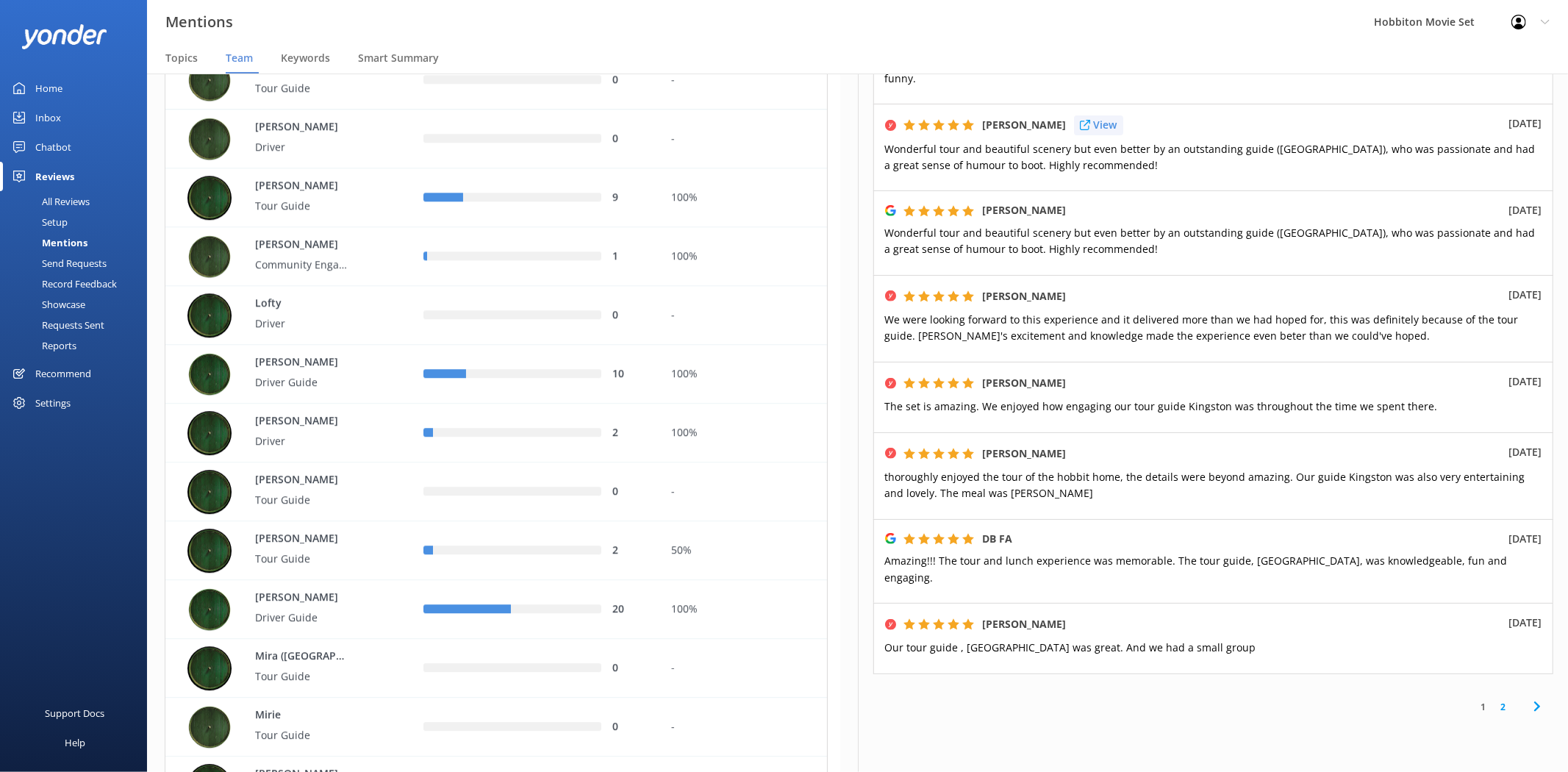
scroll to position [489, 0]
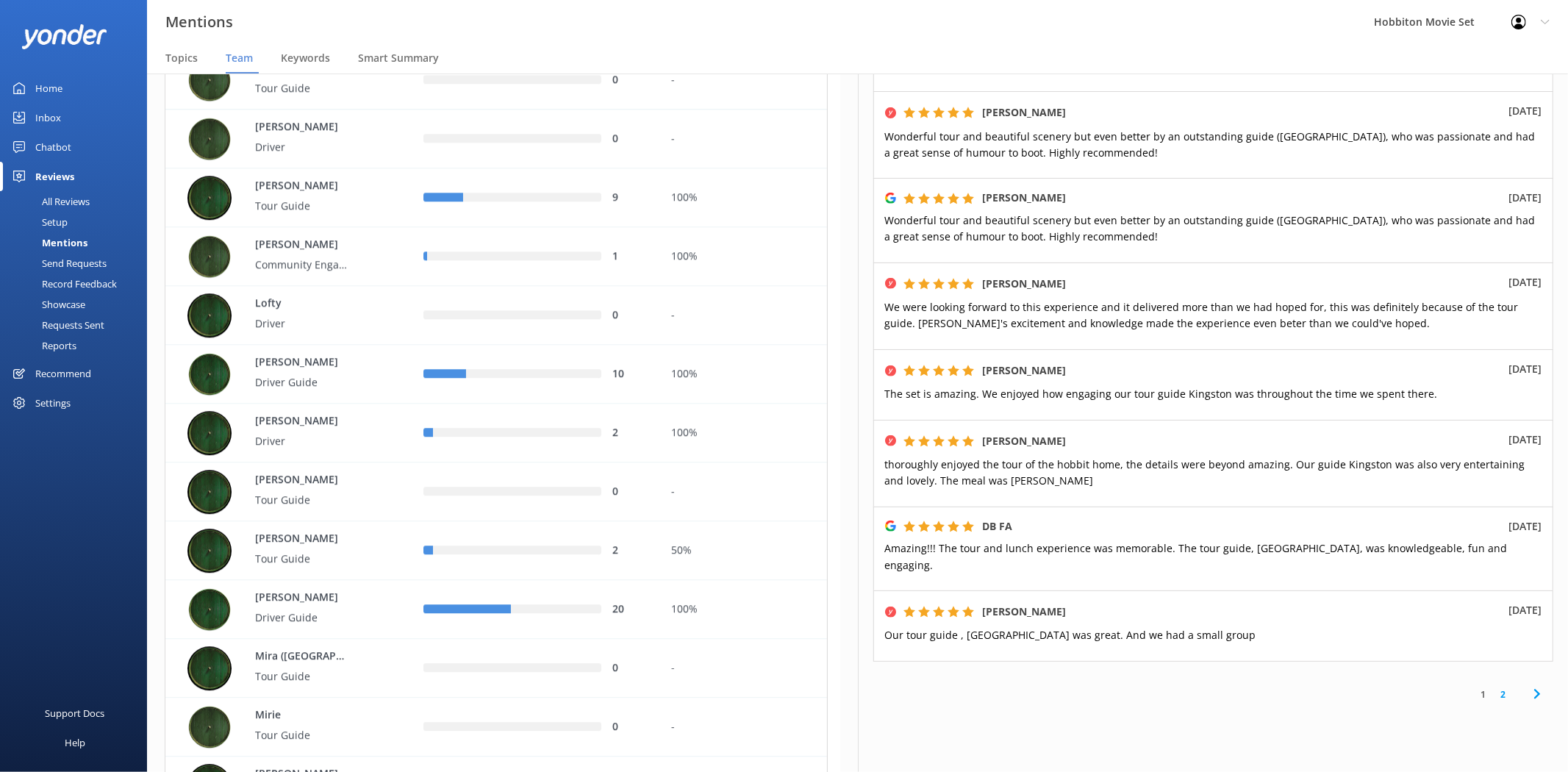
click at [1493, 687] on link "2" at bounding box center [1503, 695] width 20 height 14
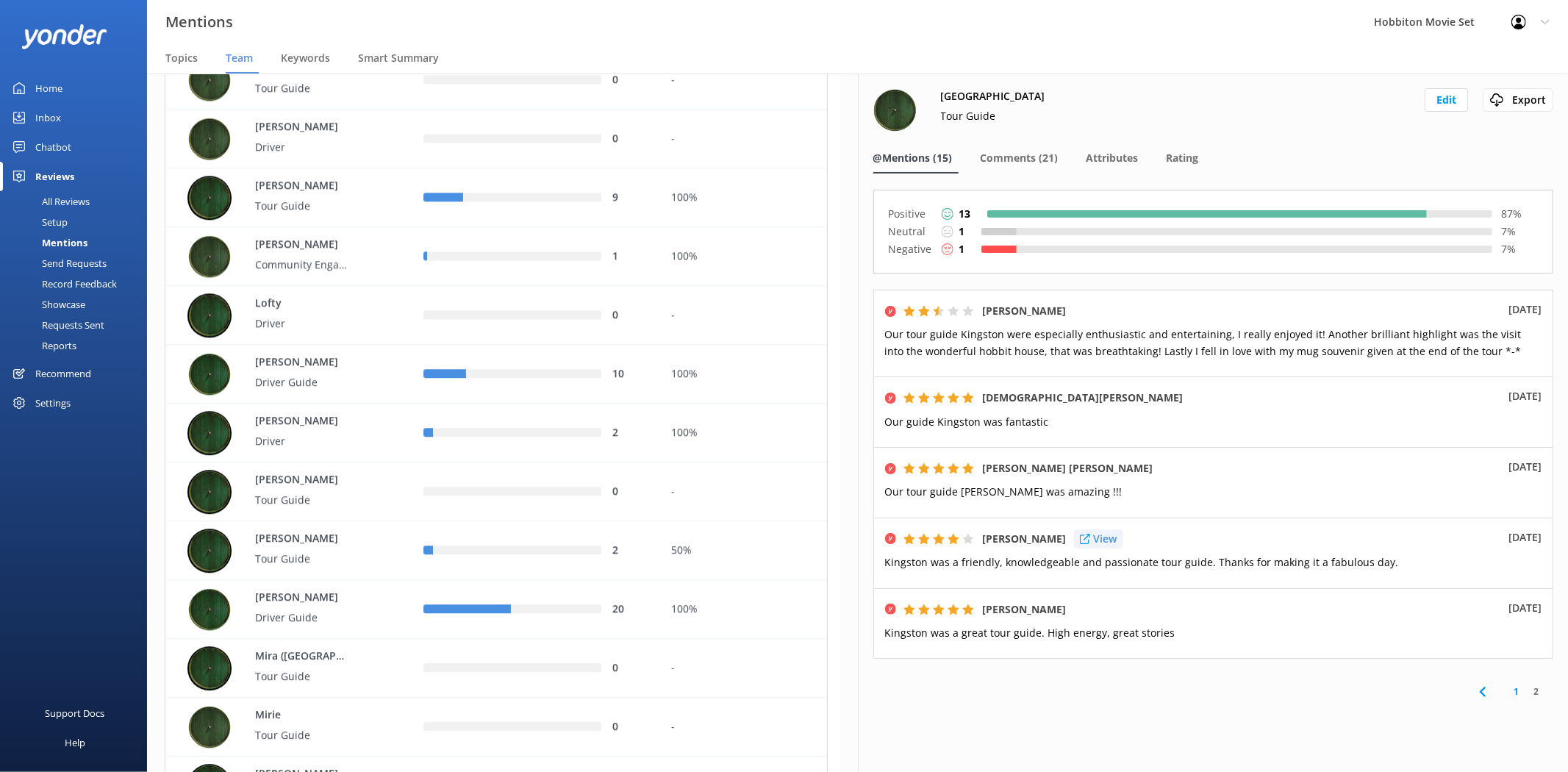
click at [1103, 540] on p "View" at bounding box center [1105, 539] width 24 height 16
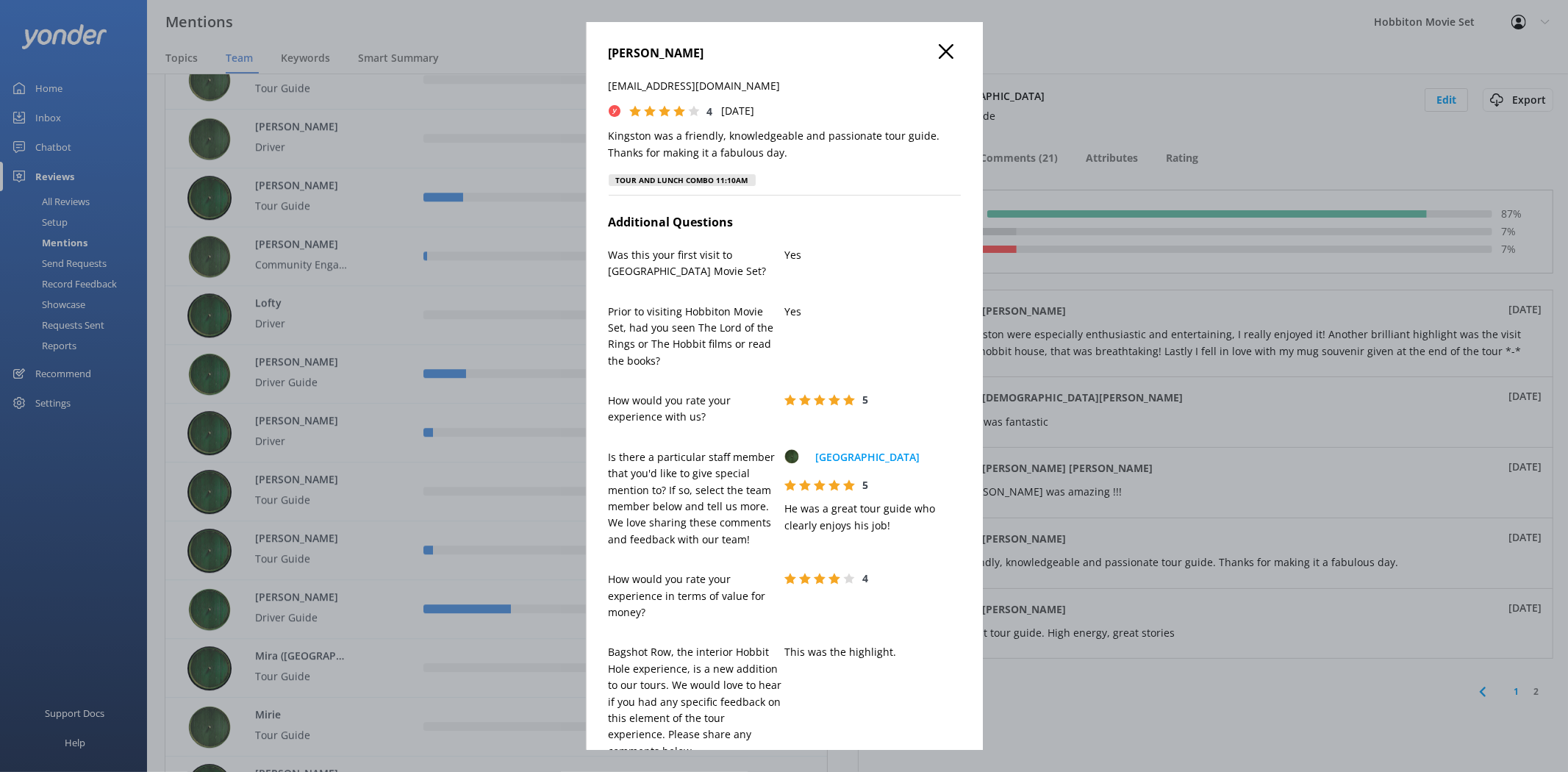
click at [1312, 524] on div "[PERSON_NAME] [PERSON_NAME][EMAIL_ADDRESS][DOMAIN_NAME] 4 [DATE] [GEOGRAPHIC_DA…" at bounding box center [784, 386] width 1568 height 772
click at [939, 50] on icon at bounding box center [946, 51] width 15 height 15
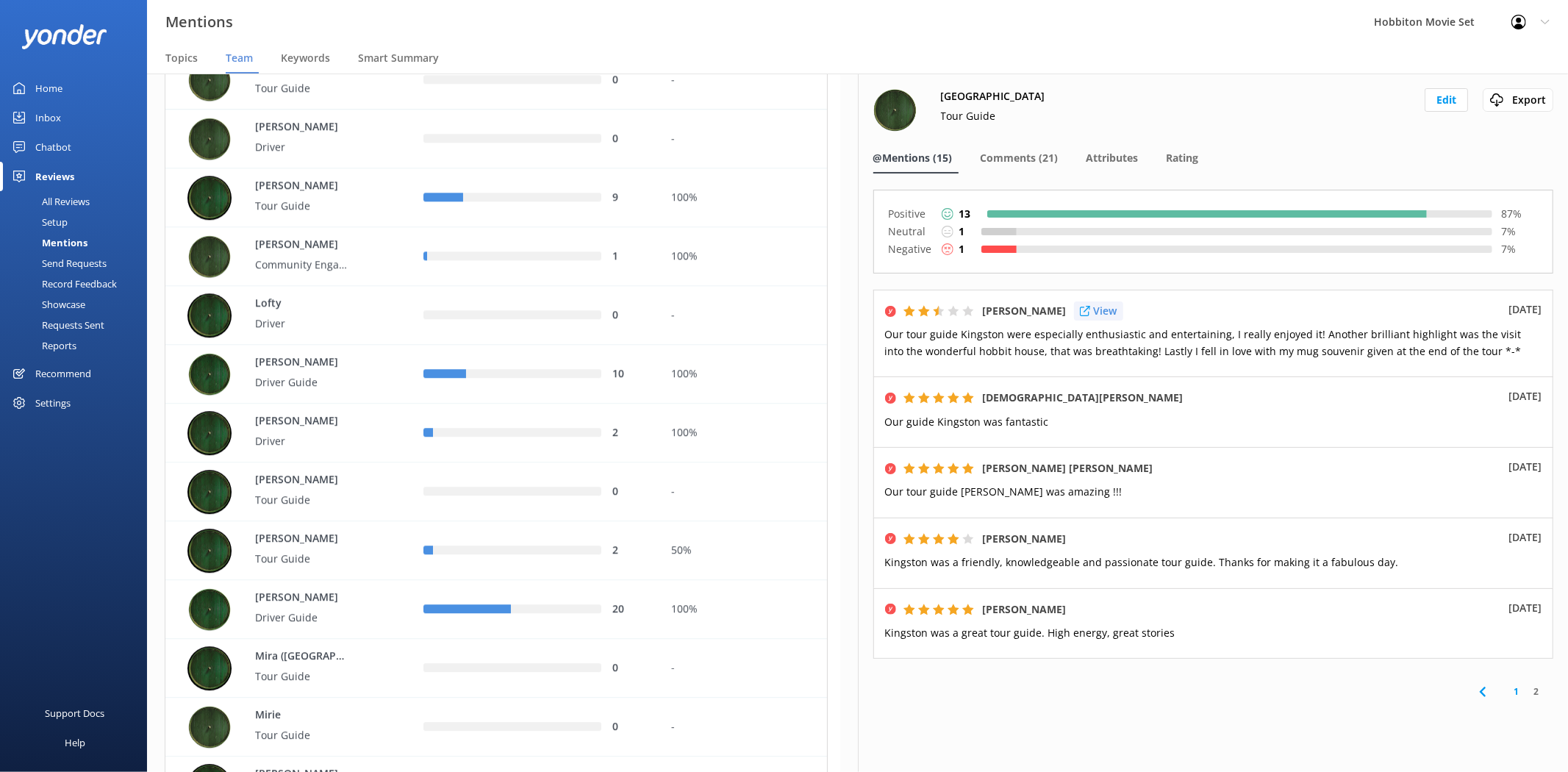
click at [1093, 315] on div "View" at bounding box center [1099, 312] width 49 height 19
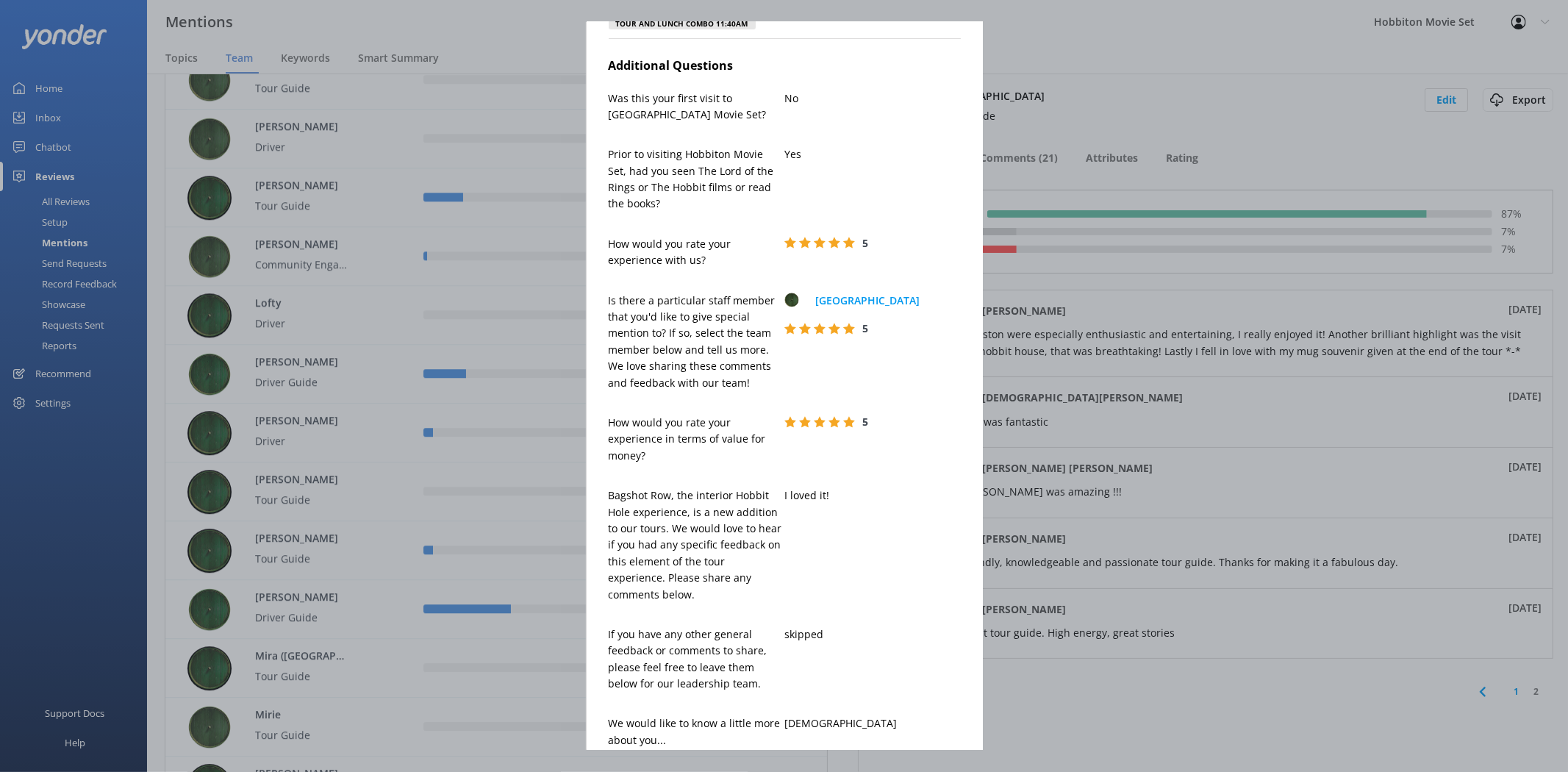
scroll to position [381, 0]
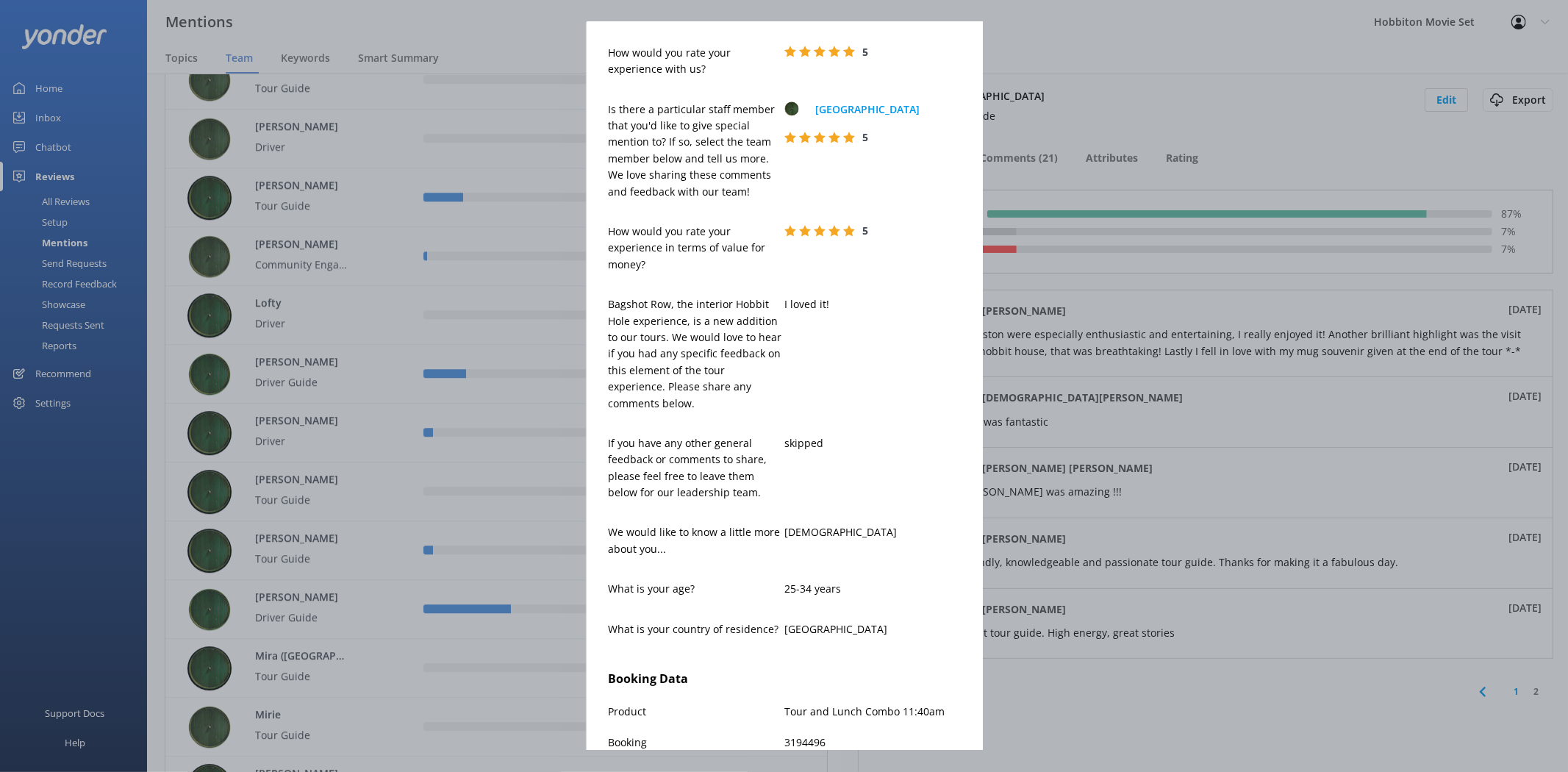
click at [785, 539] on p "[DEMOGRAPHIC_DATA]" at bounding box center [873, 533] width 177 height 16
click at [785, 533] on p "[DEMOGRAPHIC_DATA]" at bounding box center [873, 533] width 177 height 16
drag, startPoint x: 706, startPoint y: 555, endPoint x: 615, endPoint y: 530, distance: 94.4
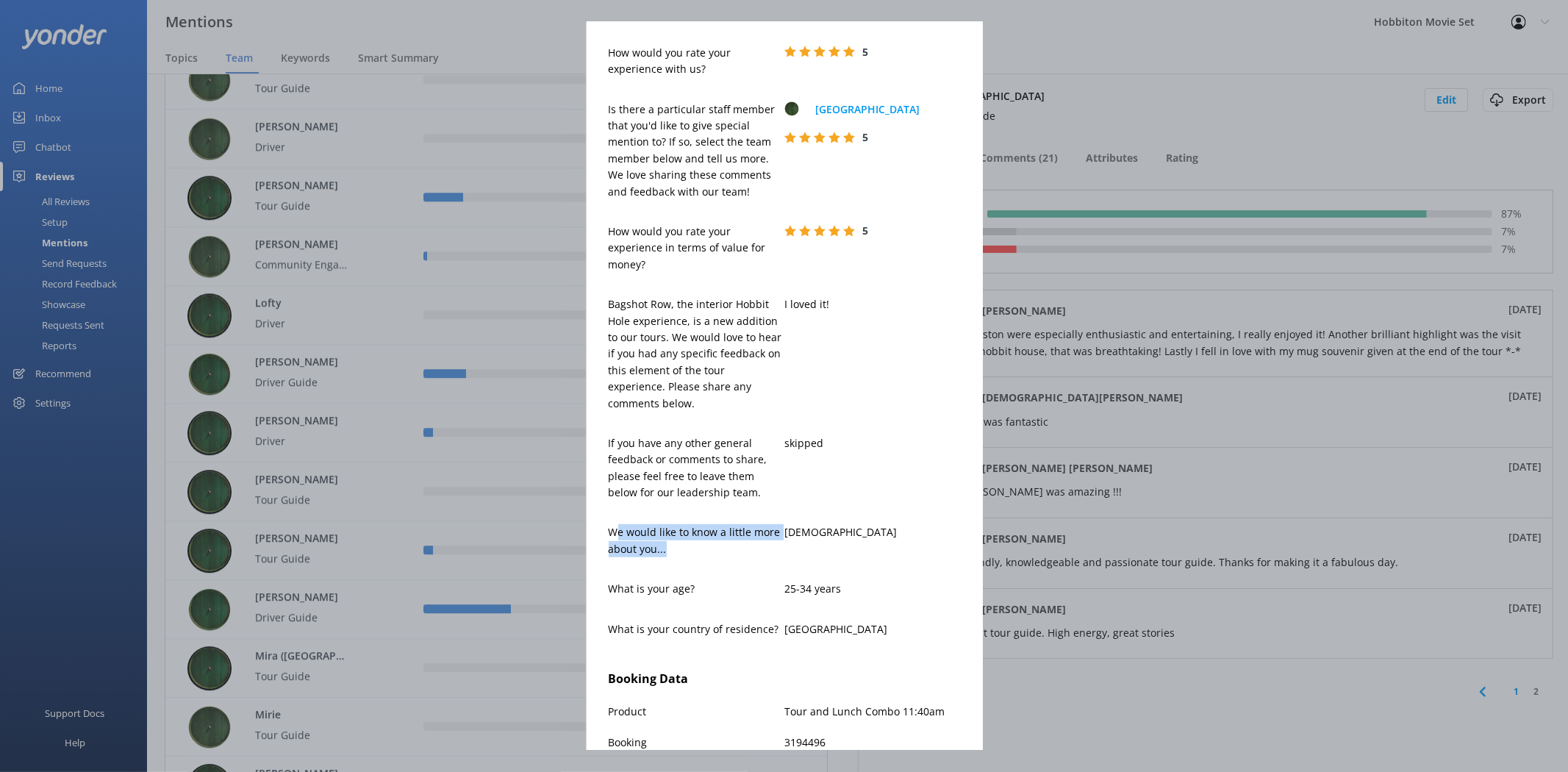
click at [615, 530] on p "We would like to know a little more about you..." at bounding box center [697, 541] width 177 height 33
click at [629, 540] on p "We would like to know a little more about you..." at bounding box center [697, 541] width 177 height 33
drag, startPoint x: 611, startPoint y: 531, endPoint x: 836, endPoint y: 545, distance: 225.4
click at [836, 545] on div "We would like to know a little more about you... [DEMOGRAPHIC_DATA]" at bounding box center [785, 548] width 352 height 48
click at [828, 550] on div "[DEMOGRAPHIC_DATA]" at bounding box center [873, 548] width 177 height 48
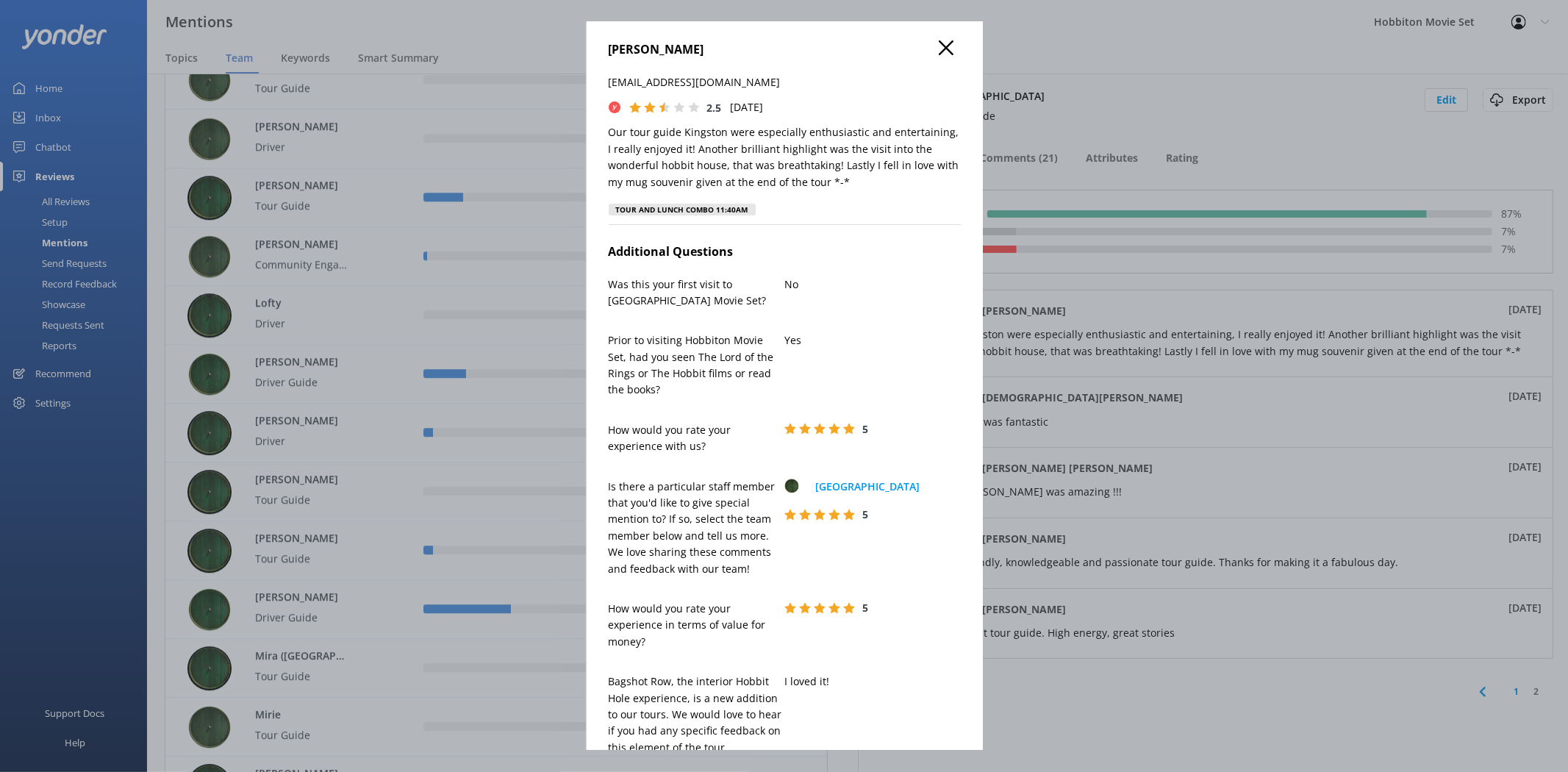
scroll to position [0, 0]
click at [939, 50] on icon at bounding box center [946, 51] width 15 height 15
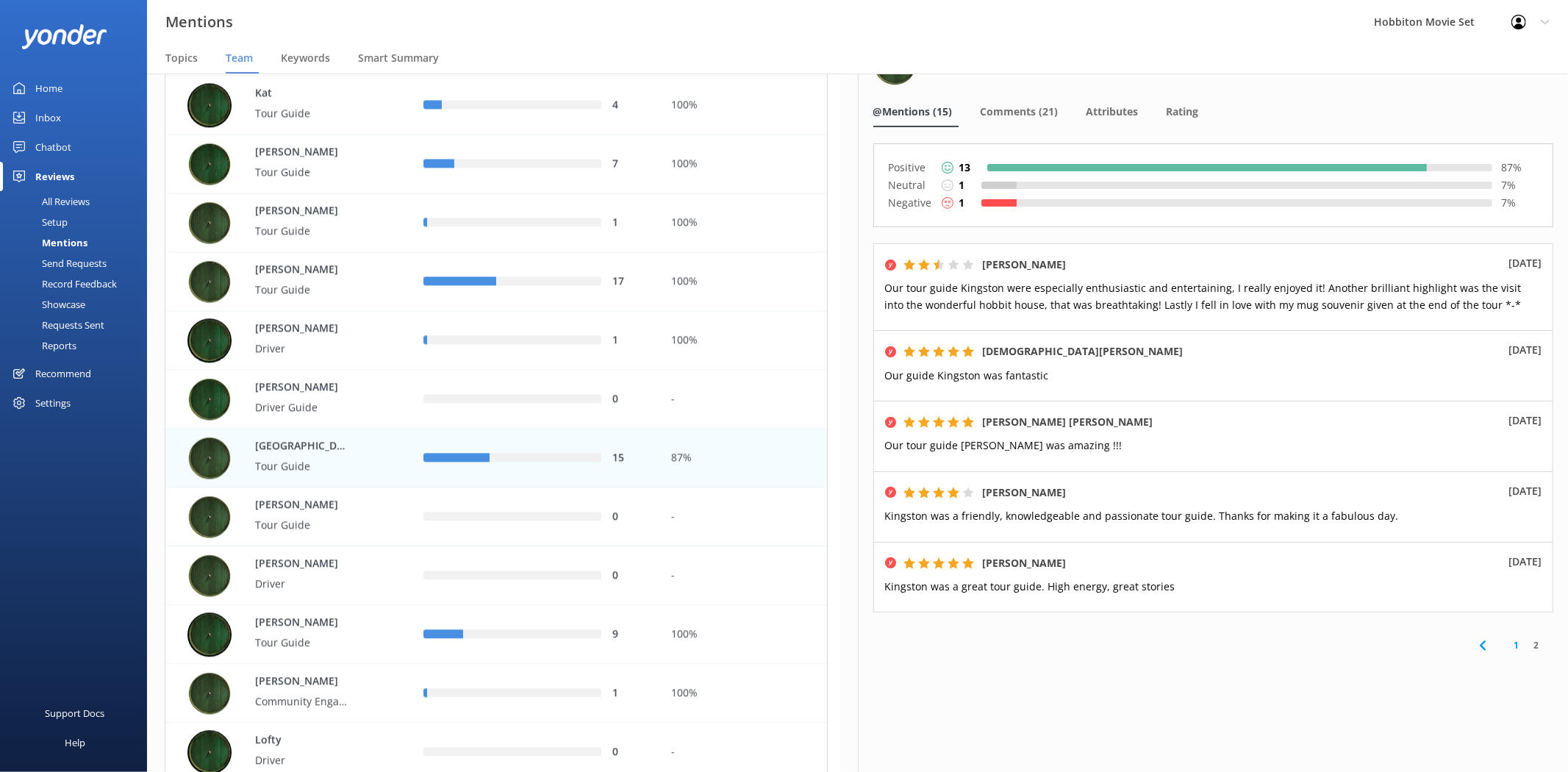
scroll to position [2860, 0]
